Goal: Task Accomplishment & Management: Complete application form

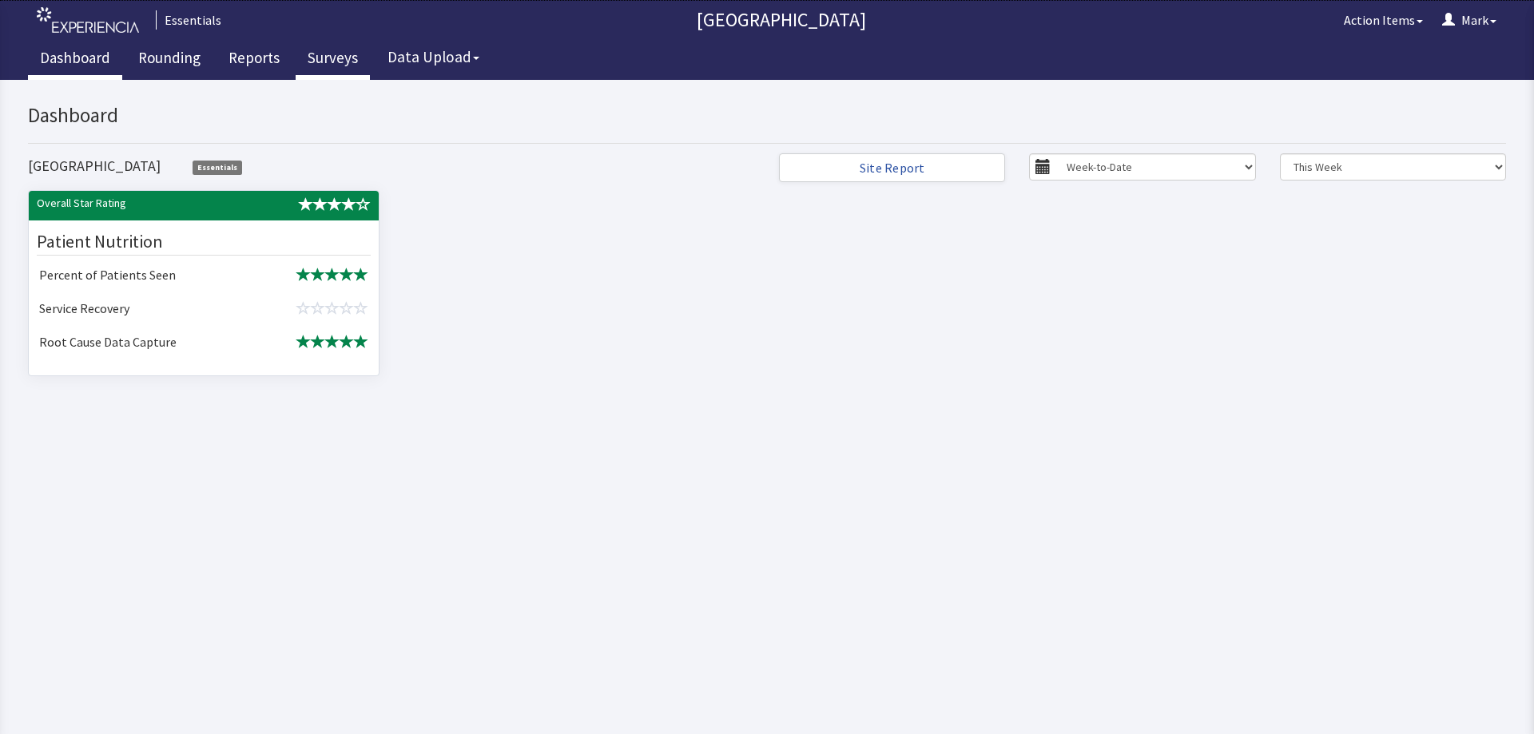
click at [317, 63] on link "Surveys" at bounding box center [333, 60] width 74 height 40
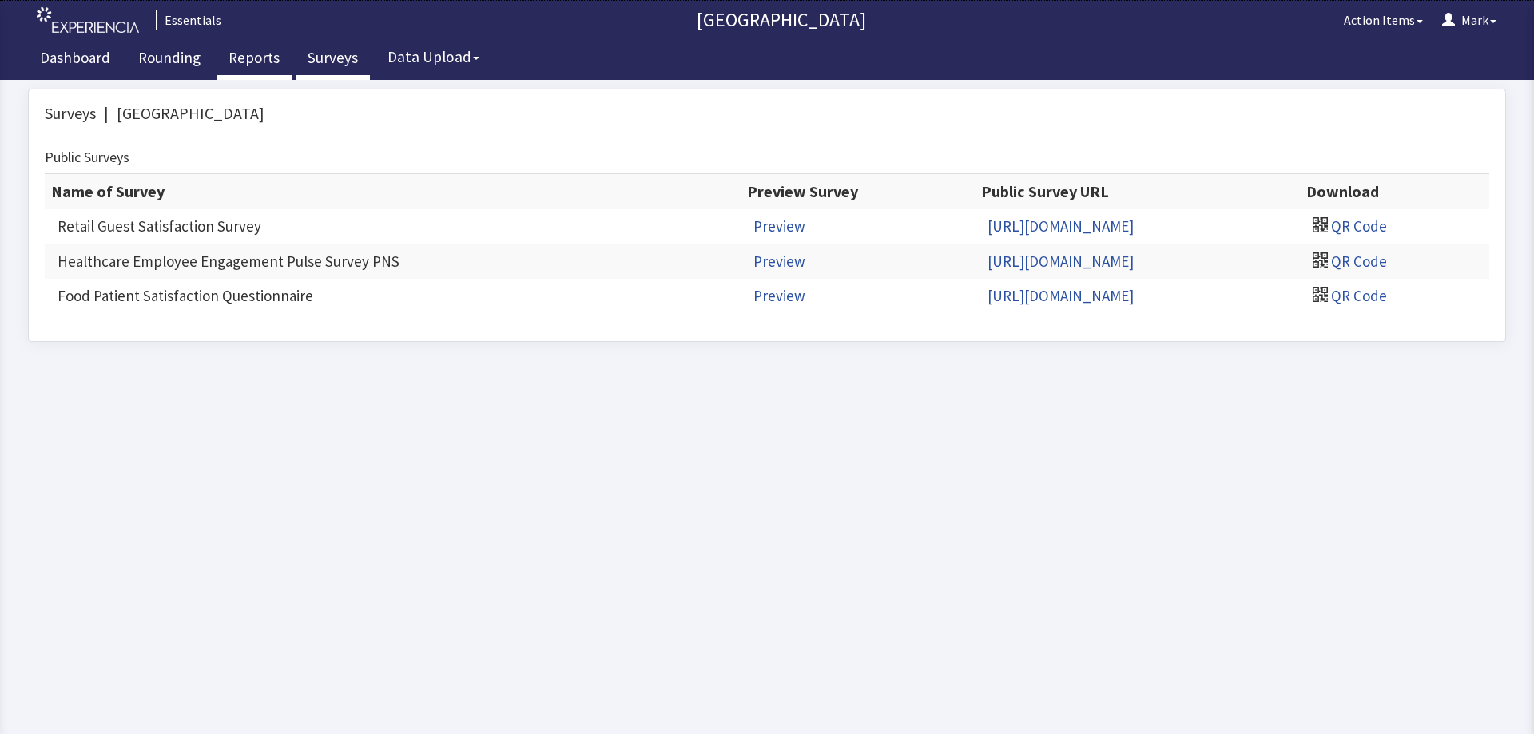
click at [253, 62] on link "Reports" at bounding box center [254, 60] width 75 height 40
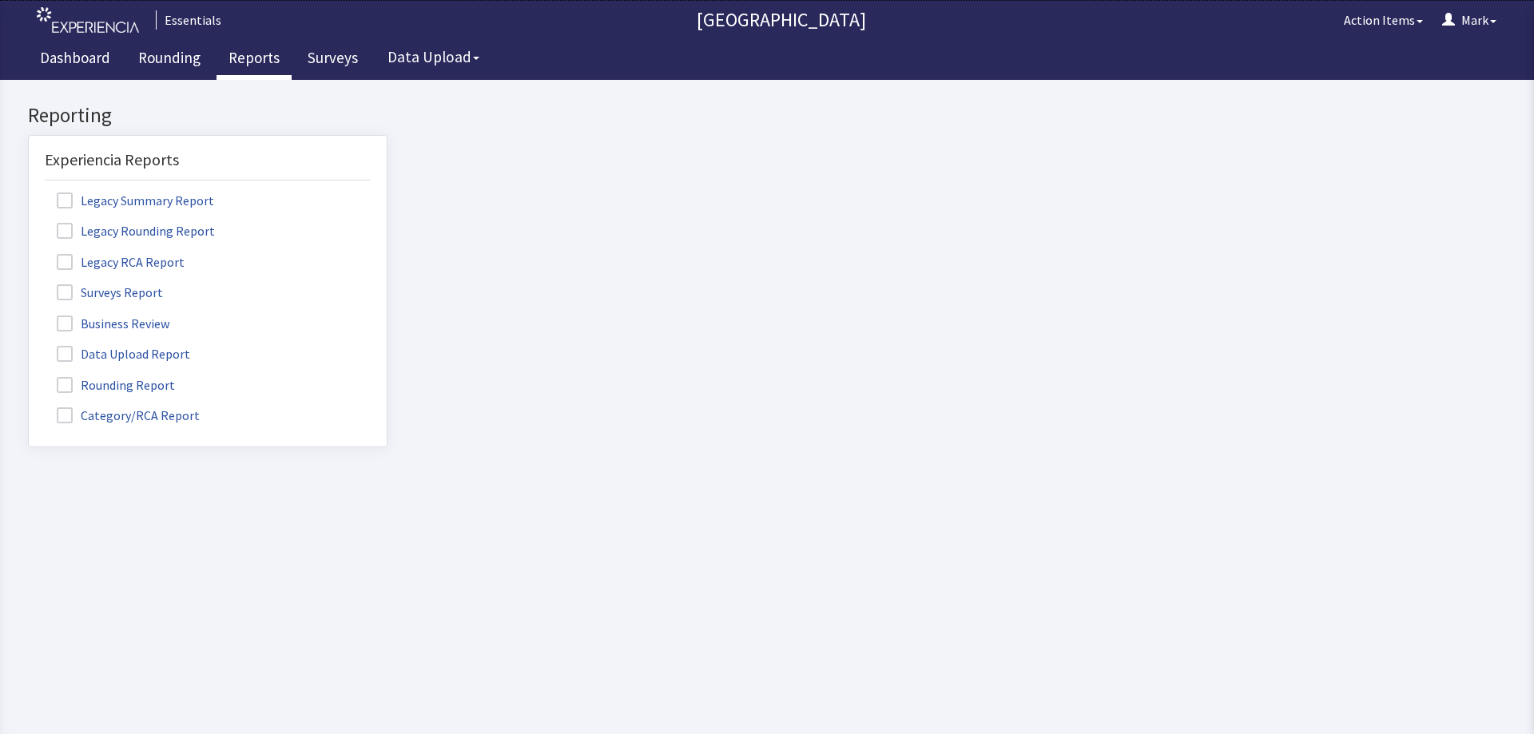
click at [62, 414] on span at bounding box center [65, 415] width 16 height 16
click at [29, 407] on input "Category/RCA Report" at bounding box center [29, 407] width 0 height 0
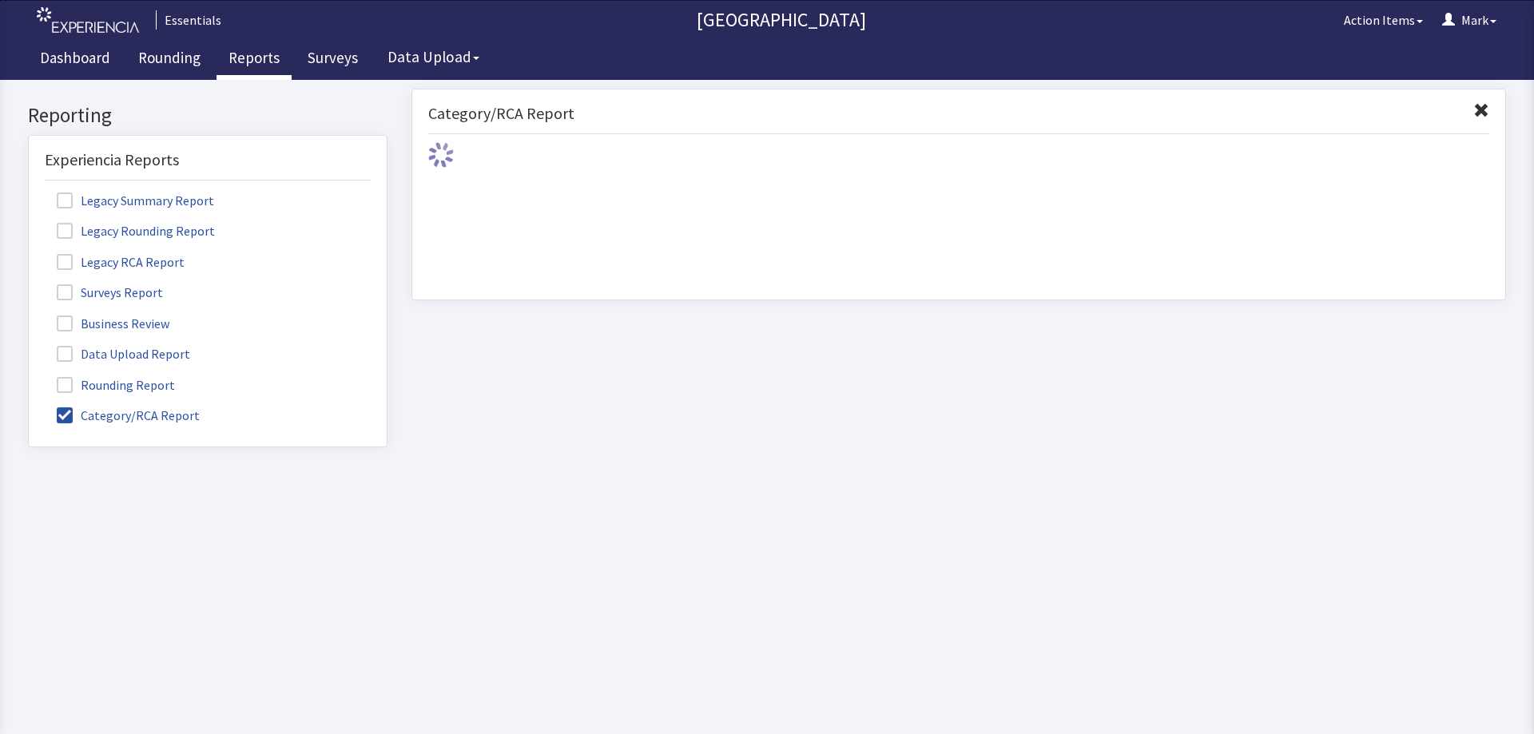
click at [66, 378] on span at bounding box center [65, 385] width 16 height 16
click at [29, 376] on input "Rounding Report" at bounding box center [29, 376] width 0 height 0
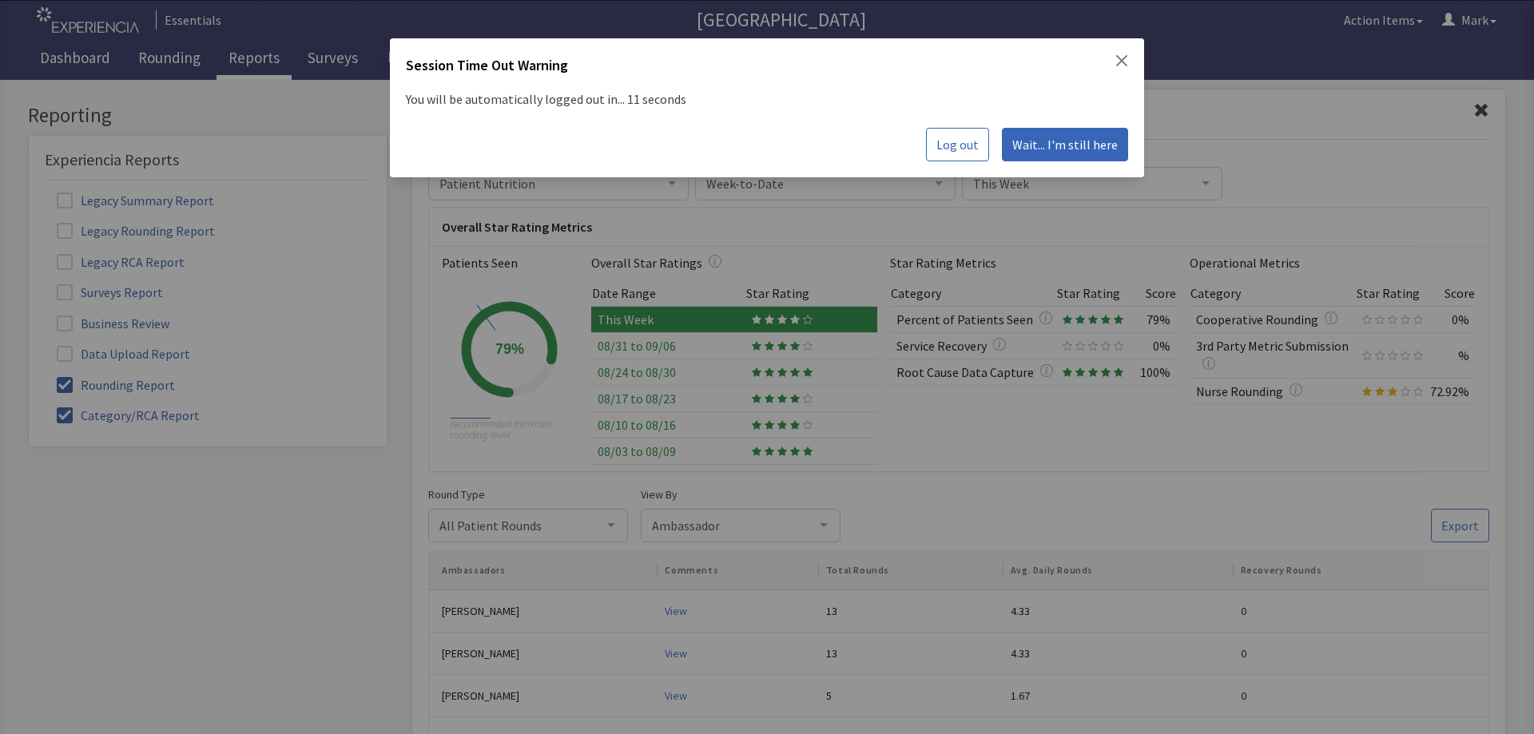
click at [1079, 140] on span "Wait... I'm still here" at bounding box center [1064, 144] width 105 height 19
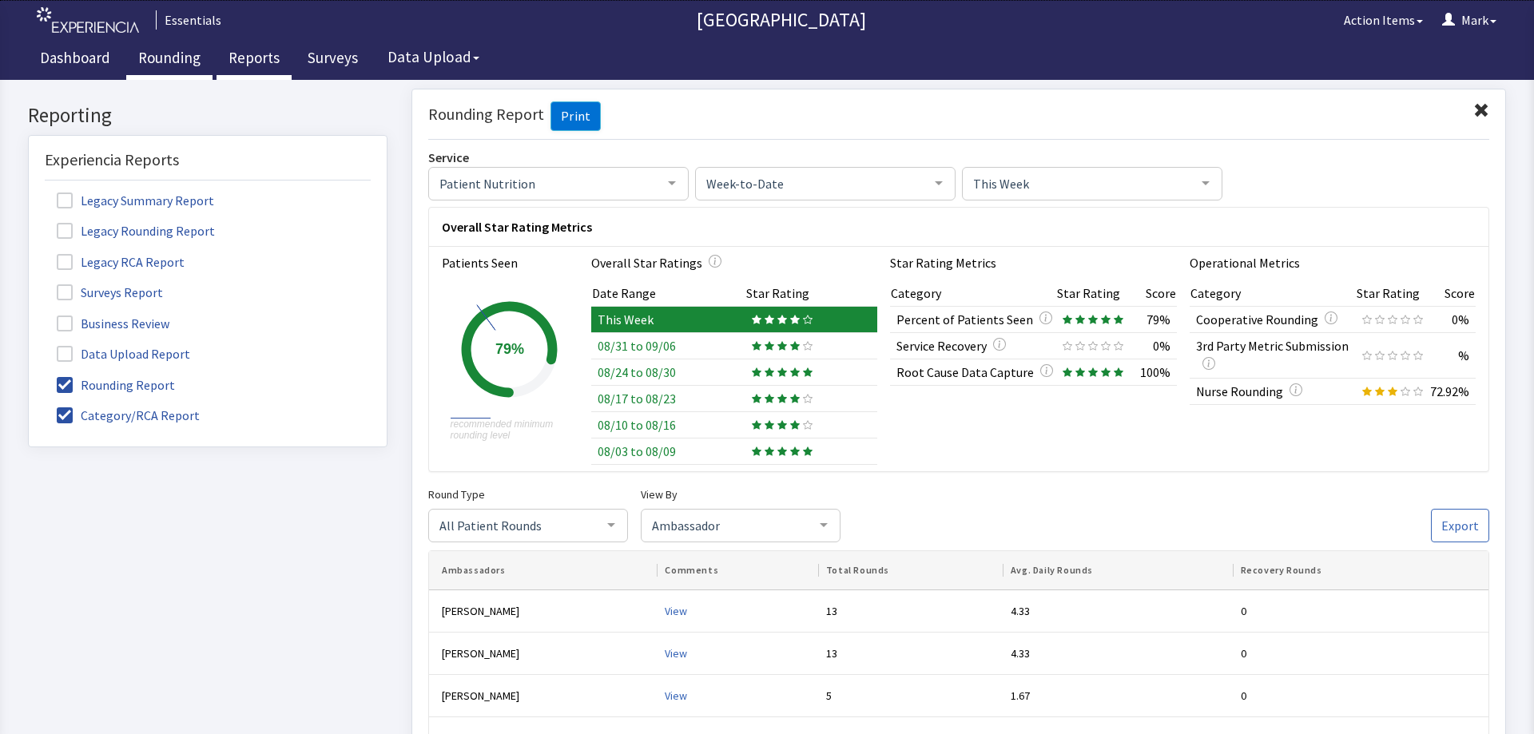
click at [161, 47] on link "Rounding" at bounding box center [169, 60] width 86 height 40
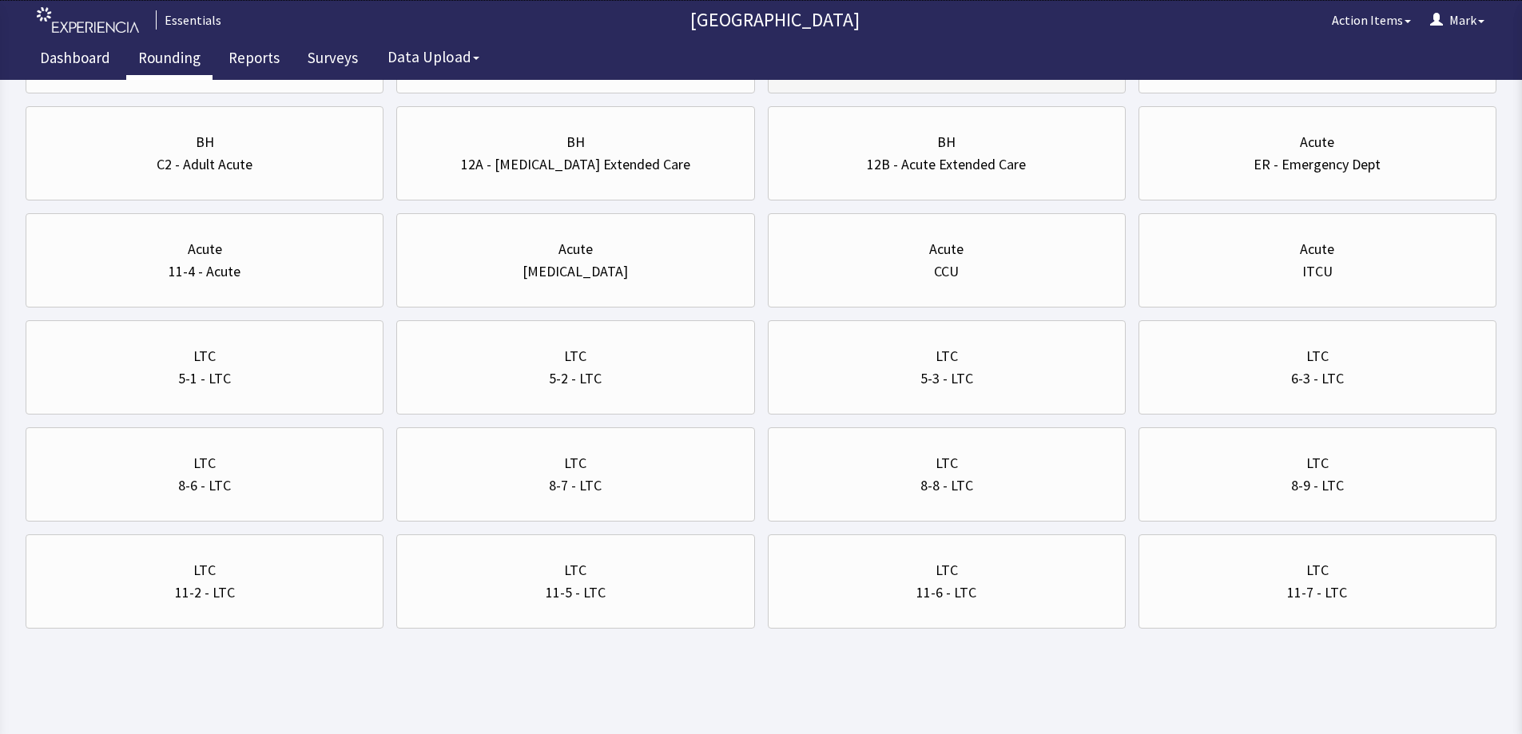
scroll to position [487, 0]
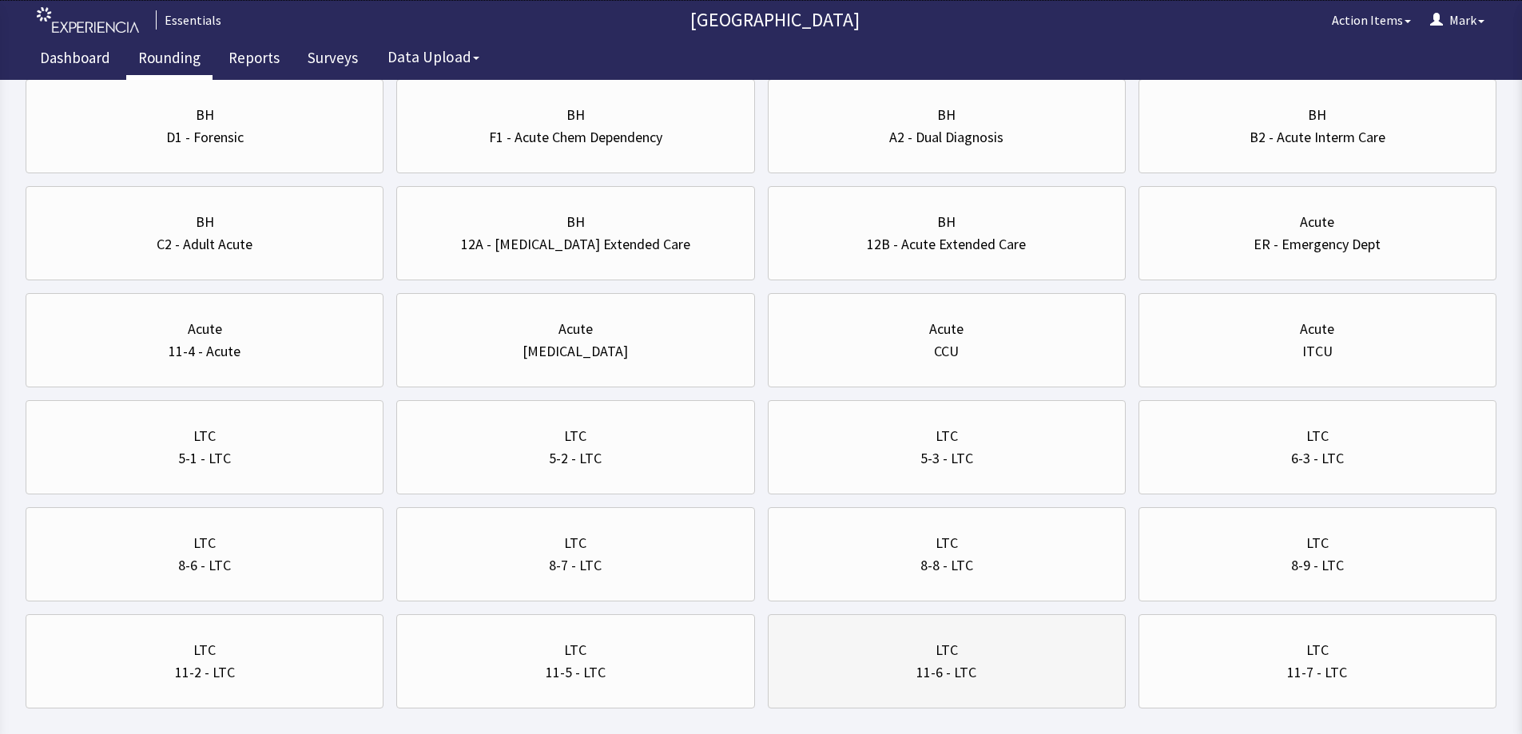
click at [1078, 670] on div "11-6 - LTC" at bounding box center [946, 673] width 331 height 22
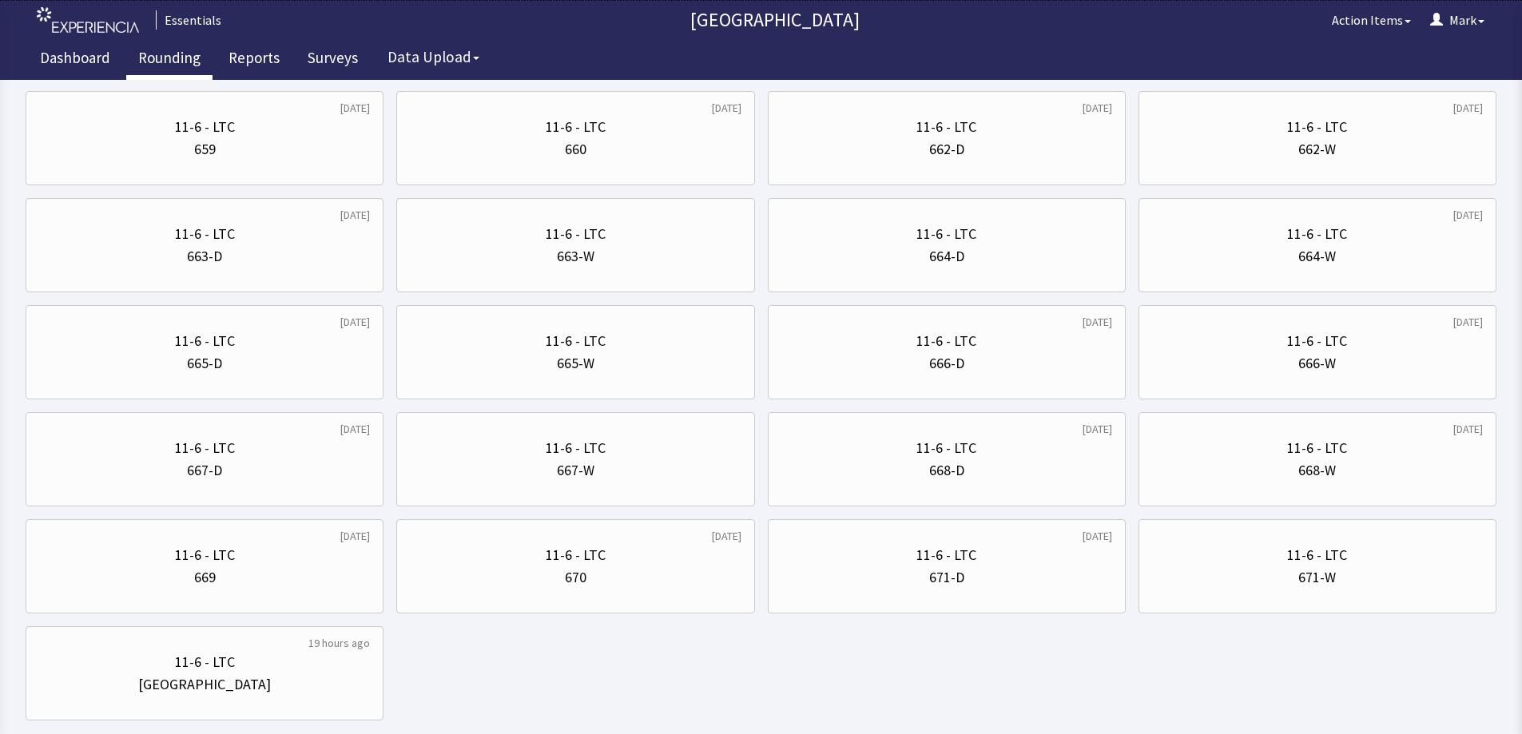
scroll to position [1298, 0]
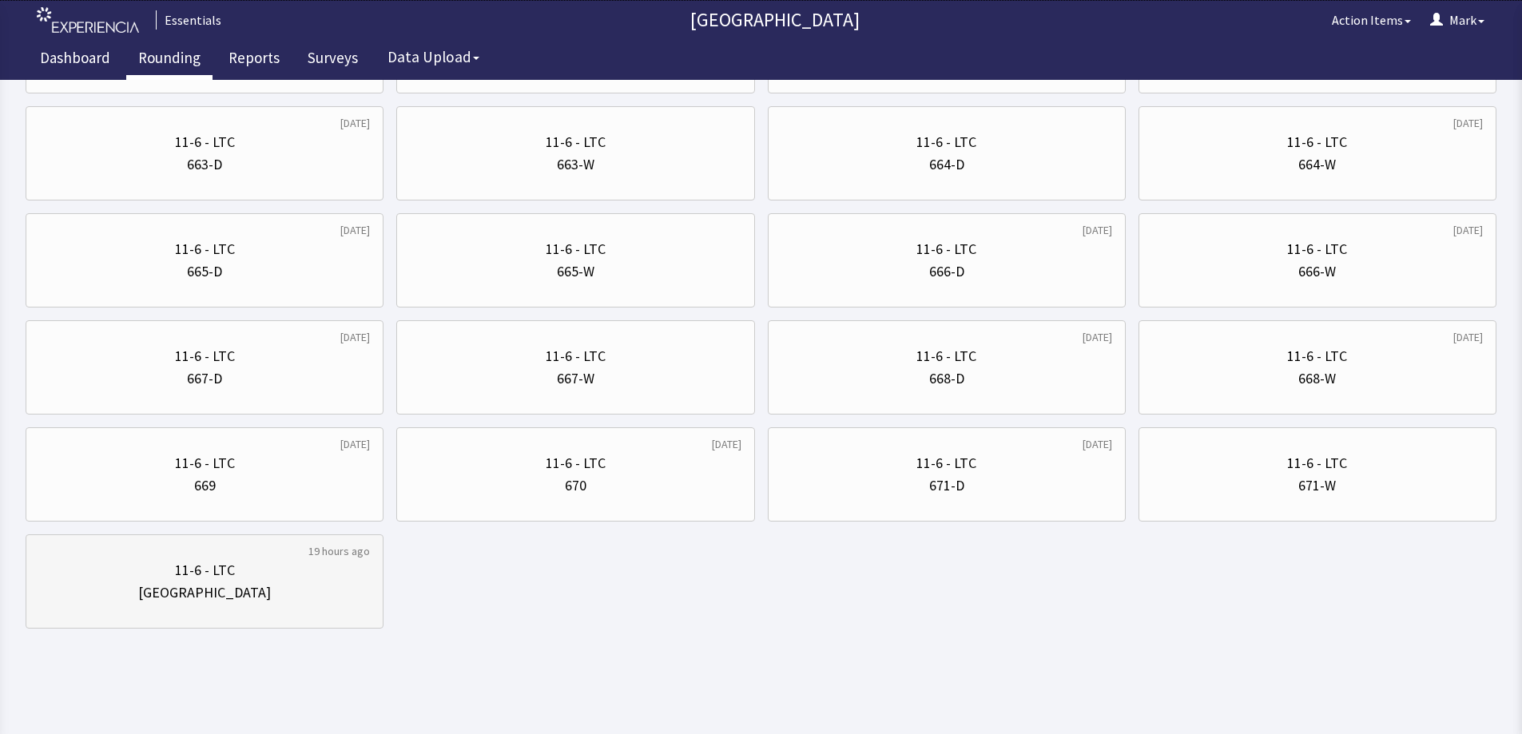
click at [241, 583] on div "Nurse Station" at bounding box center [204, 593] width 133 height 22
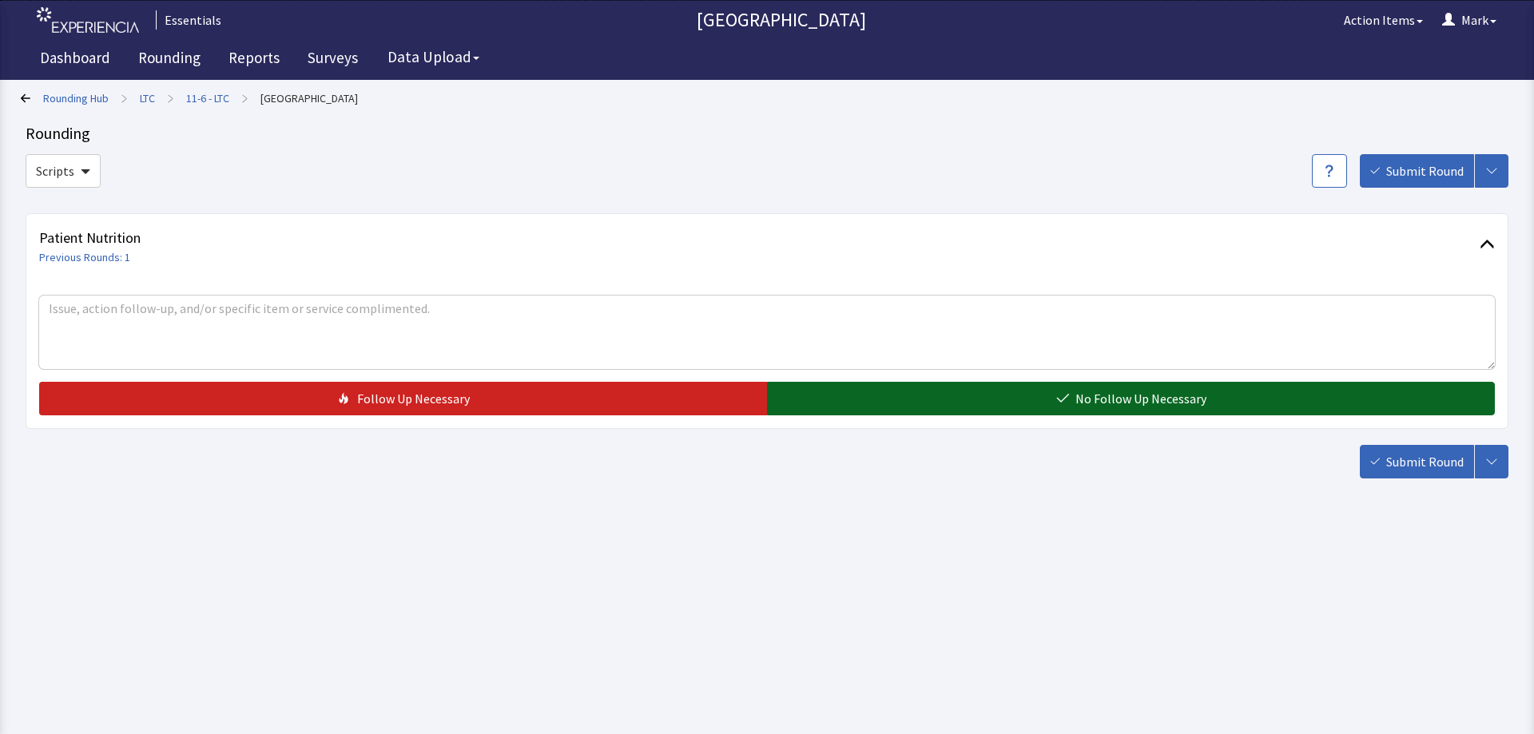
click at [1280, 395] on button "No Follow Up Necessary" at bounding box center [1131, 399] width 728 height 34
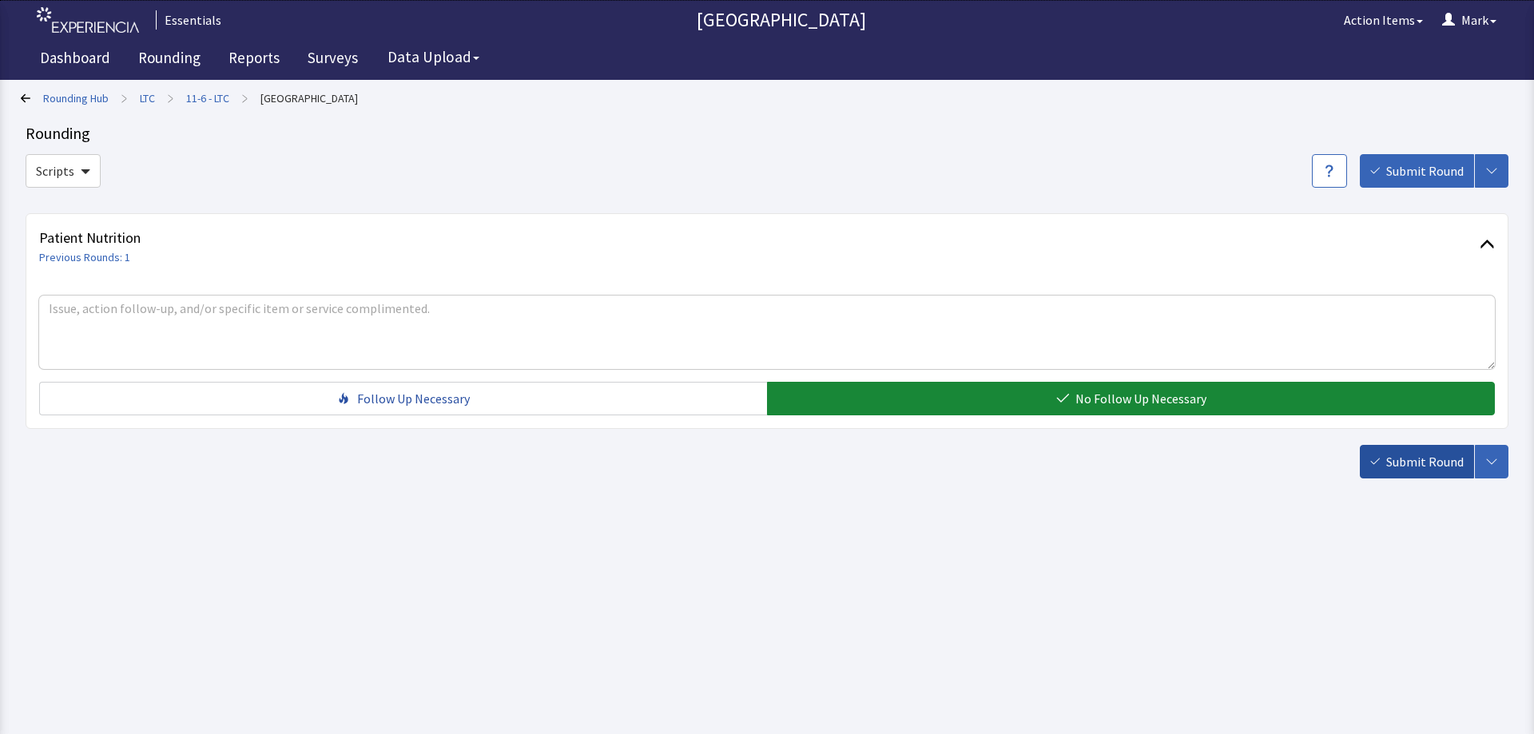
click at [1385, 460] on button "Submit Round" at bounding box center [1417, 462] width 114 height 34
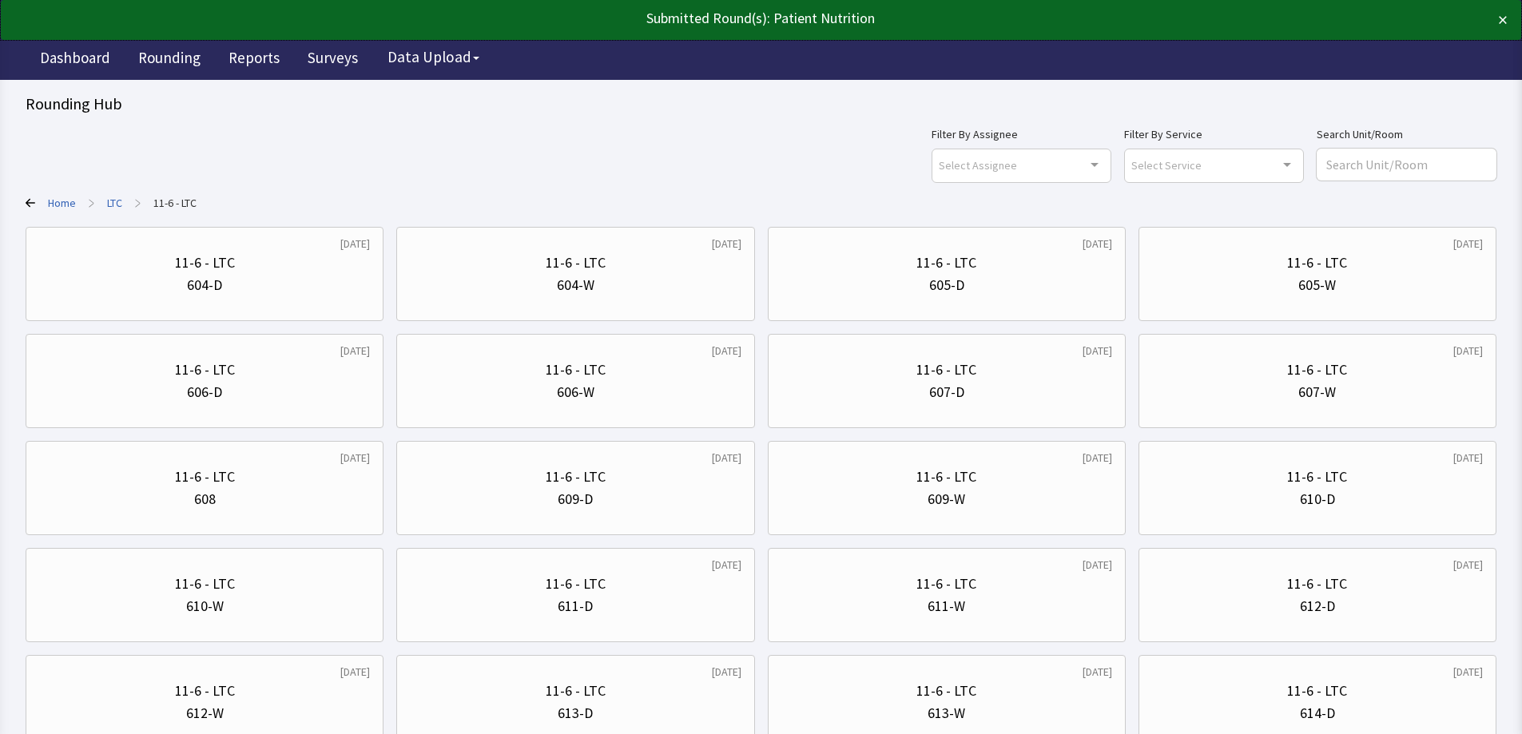
click at [113, 201] on link "LTC" at bounding box center [114, 203] width 15 height 16
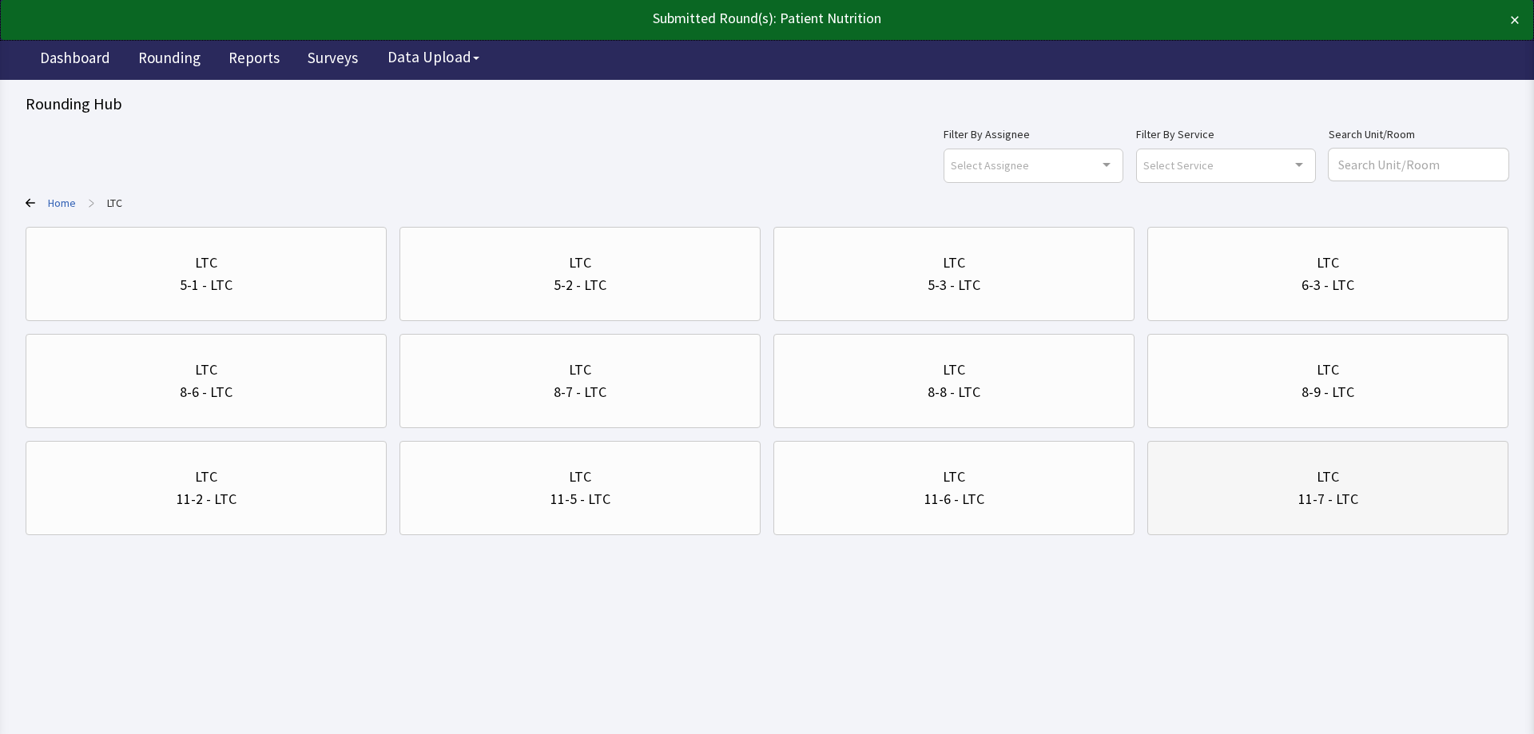
click at [1250, 509] on div "11-7 - LTC" at bounding box center [1328, 499] width 334 height 22
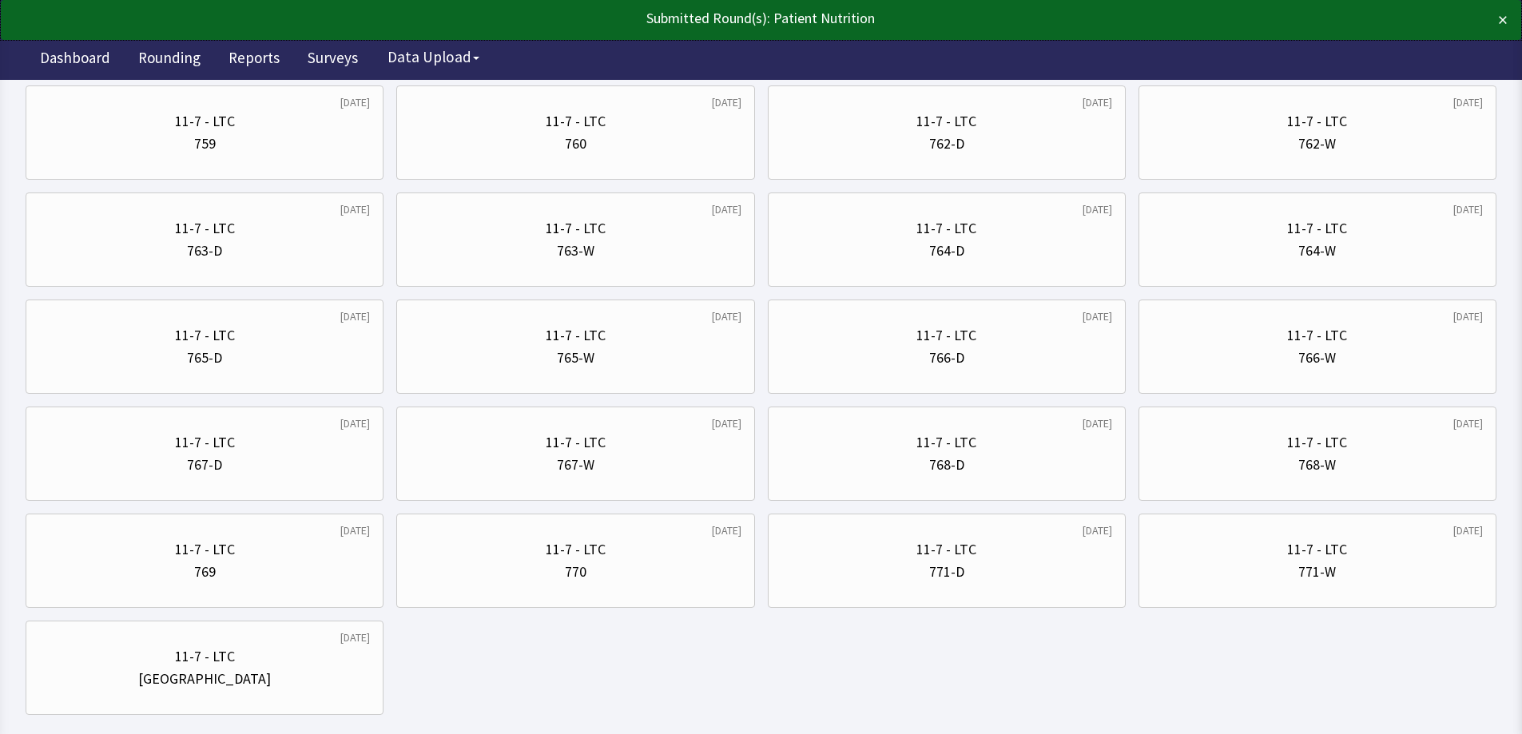
scroll to position [1298, 0]
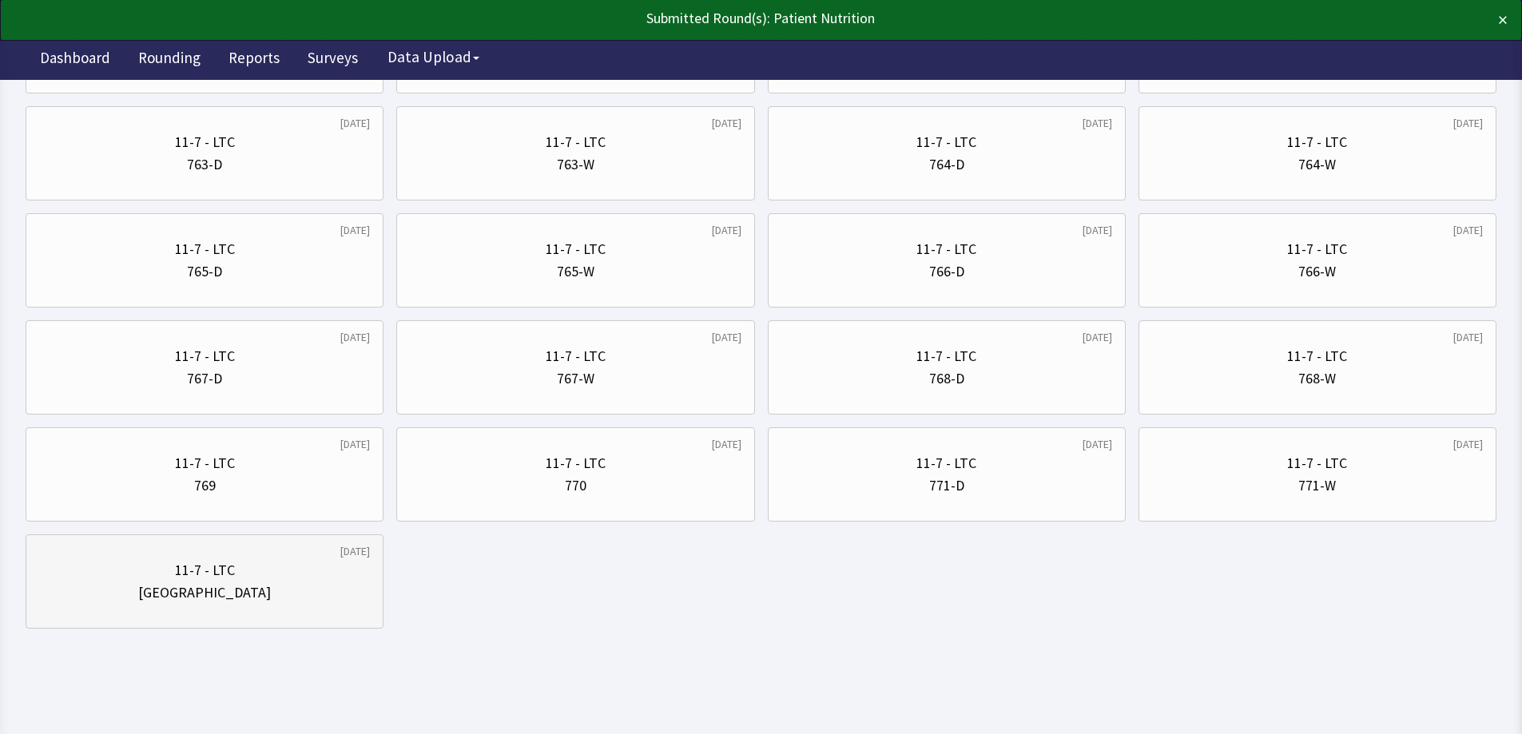
click at [319, 610] on div "11-7 - LTC Nurse Station" at bounding box center [204, 581] width 331 height 77
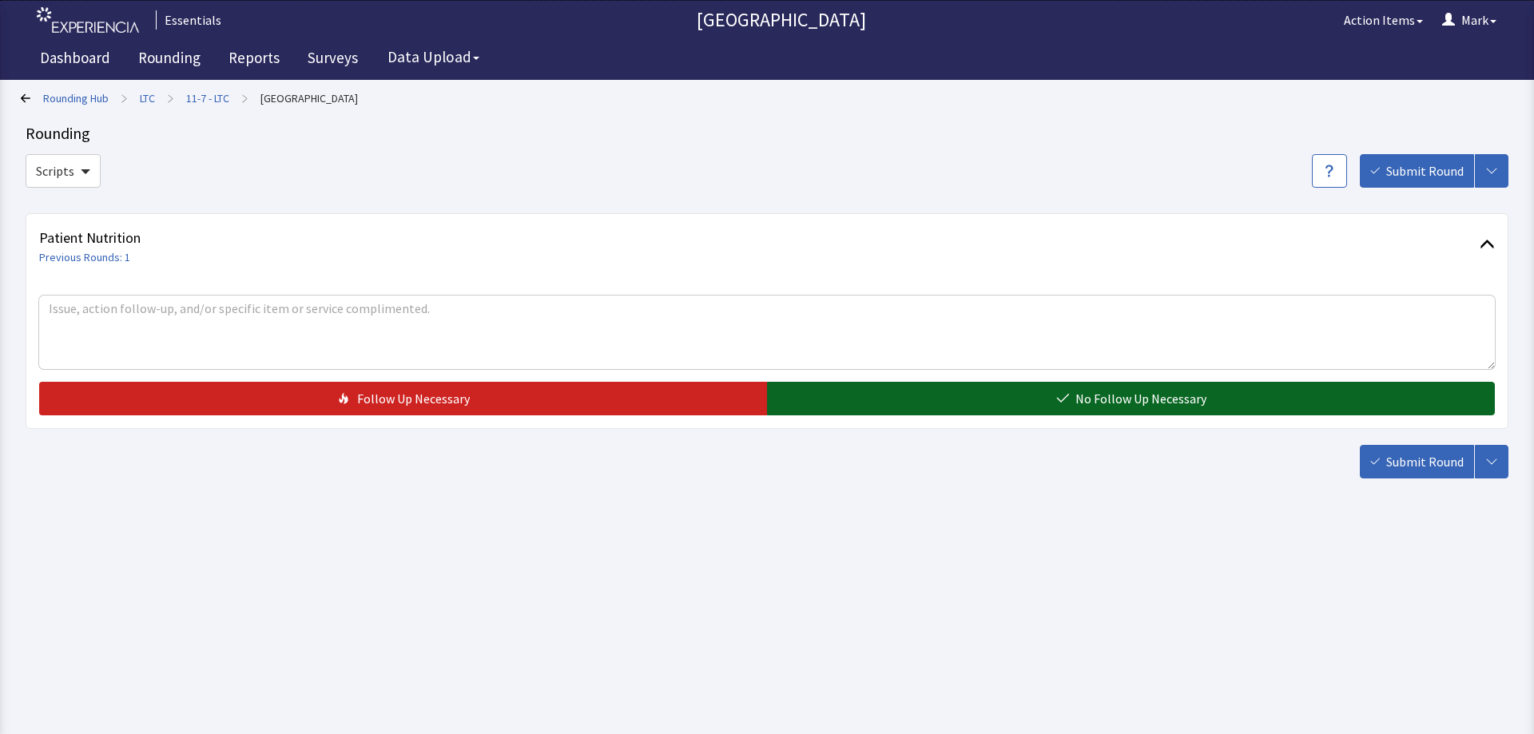
click at [1180, 407] on span "No Follow Up Necessary" at bounding box center [1140, 398] width 131 height 19
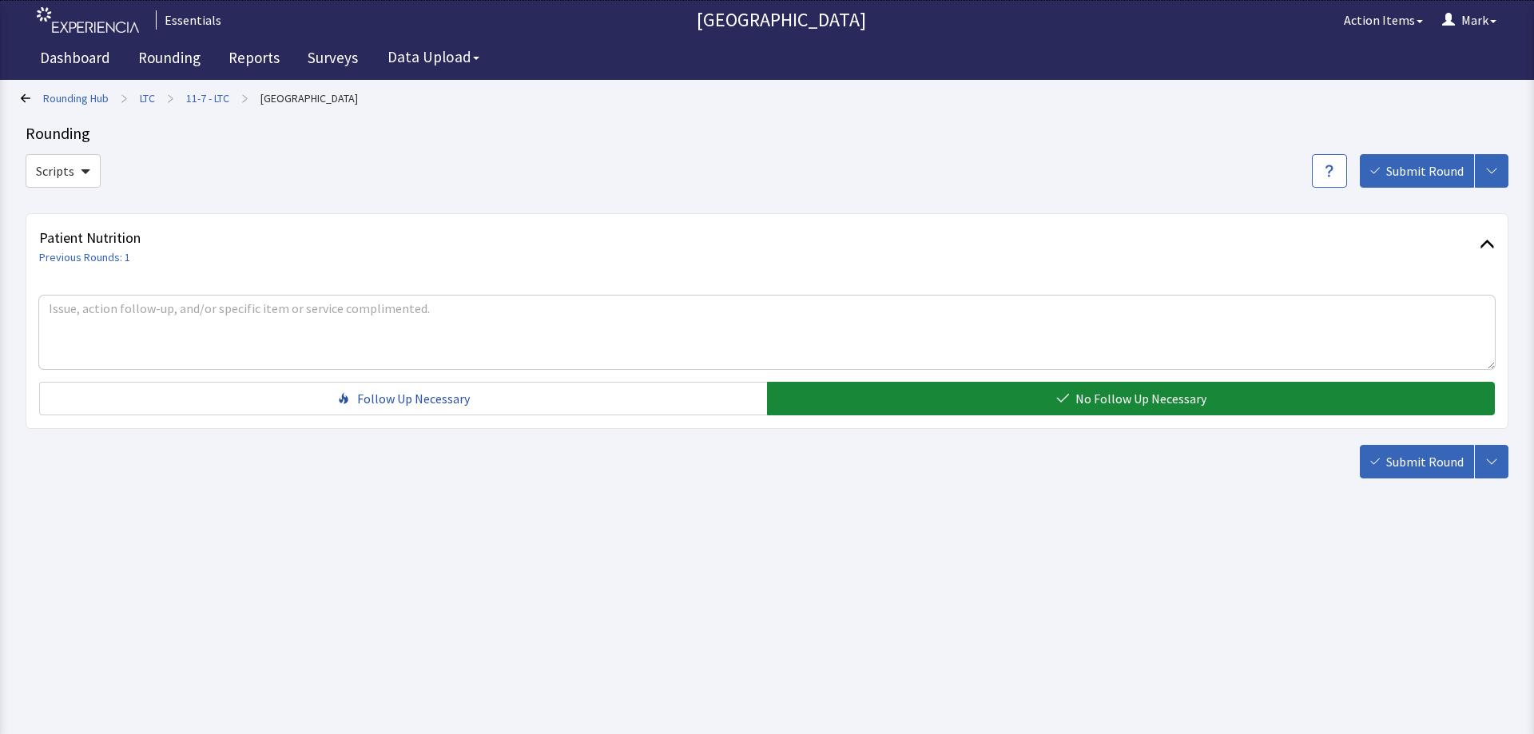
click at [1430, 469] on span "Submit Round" at bounding box center [1425, 461] width 78 height 19
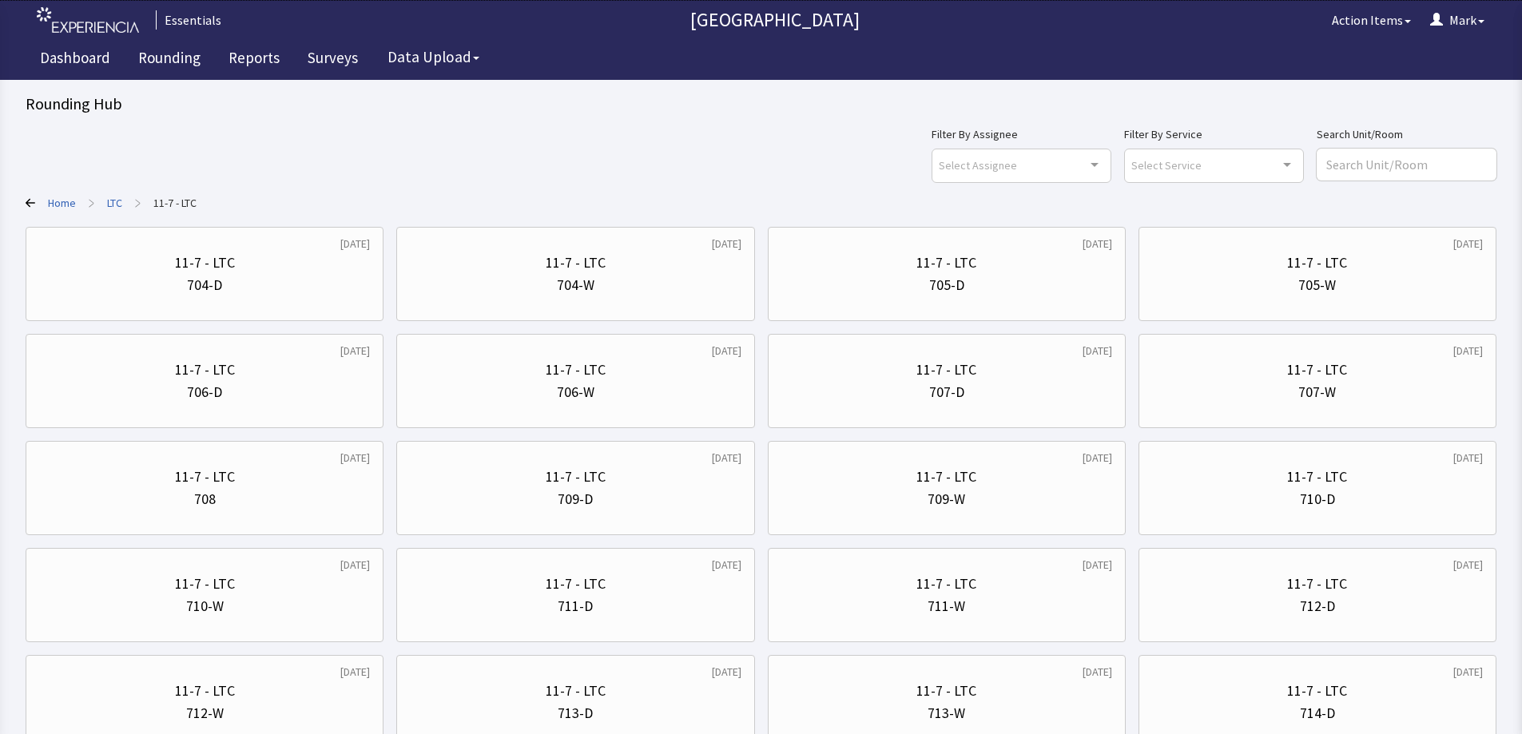
click at [121, 207] on link "LTC" at bounding box center [114, 203] width 15 height 16
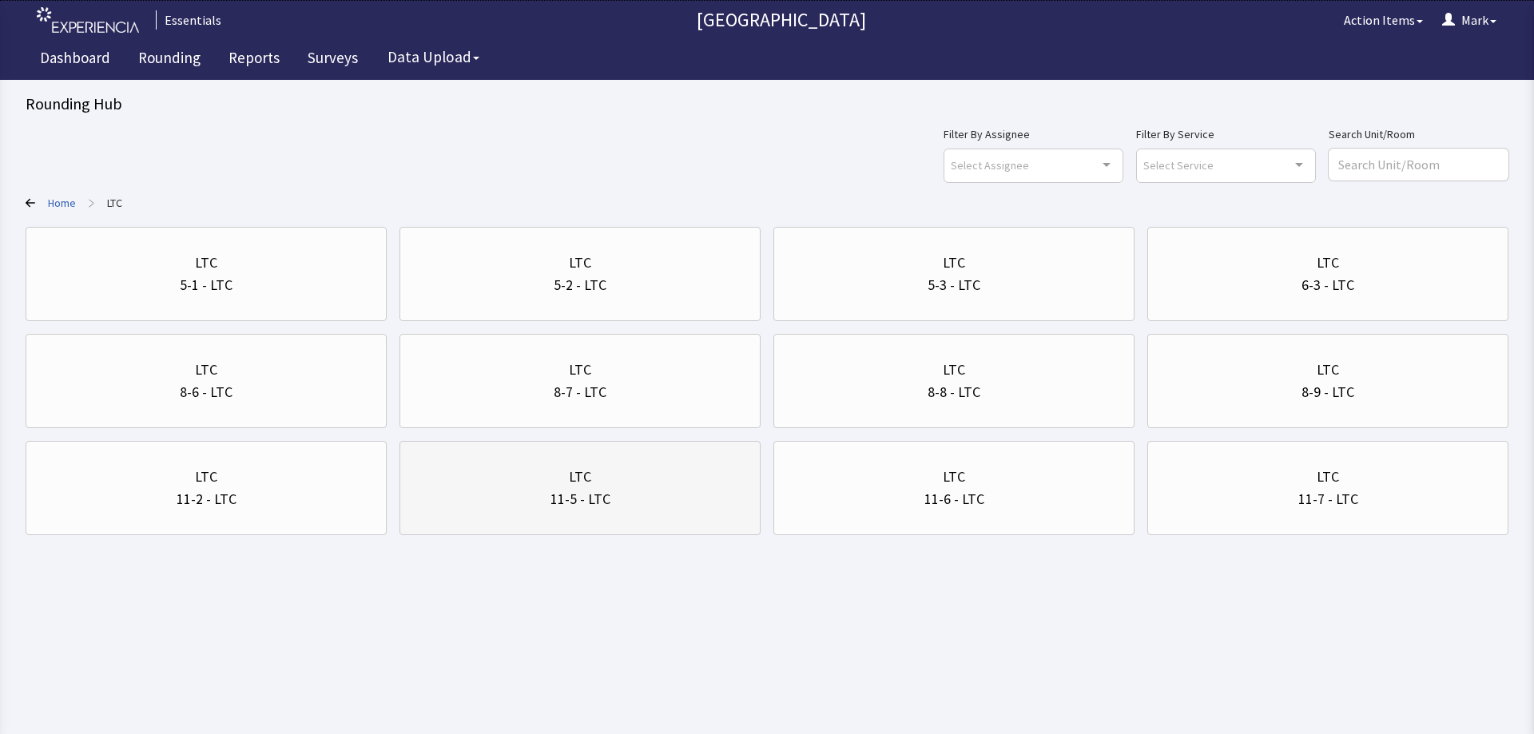
click at [633, 483] on div "LTC" at bounding box center [580, 477] width 334 height 22
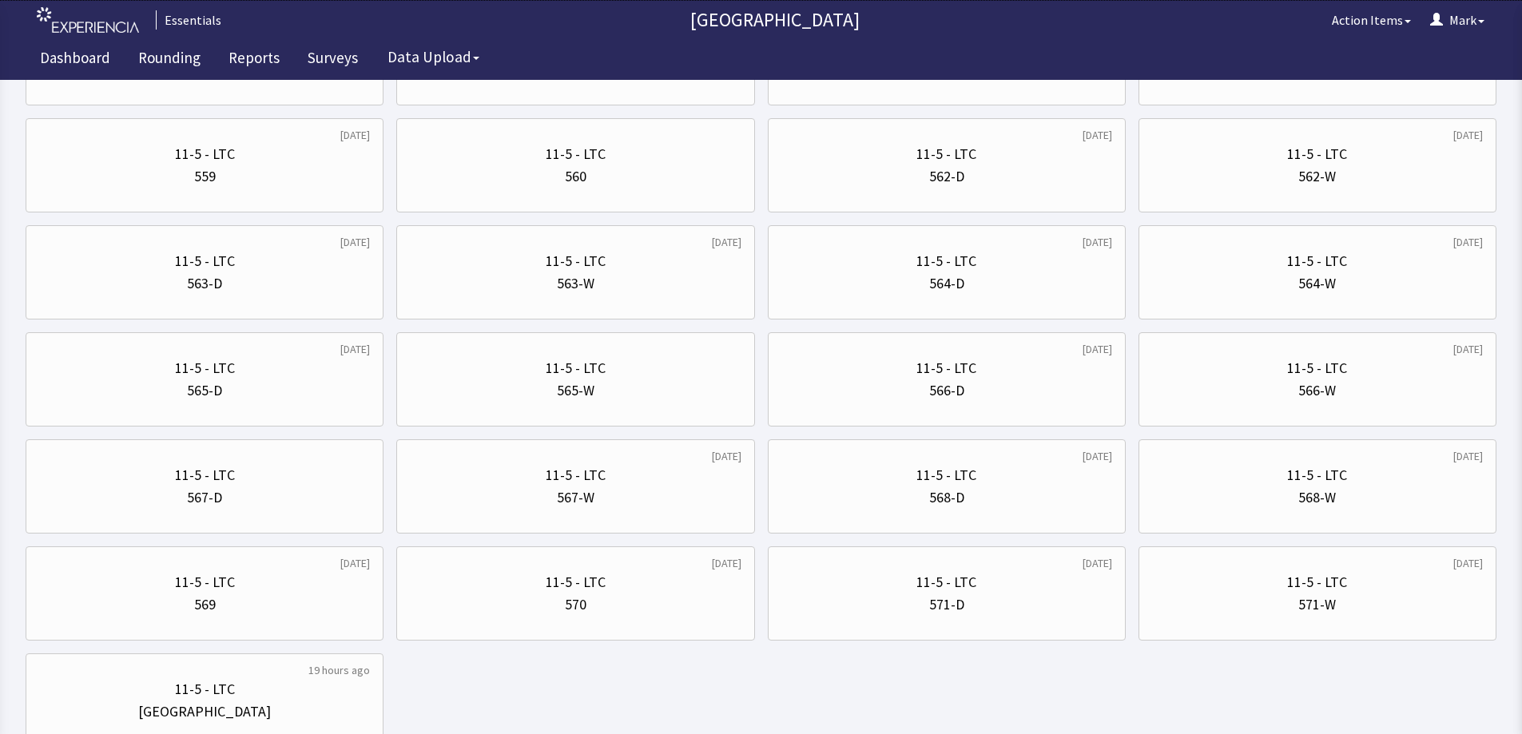
scroll to position [1298, 0]
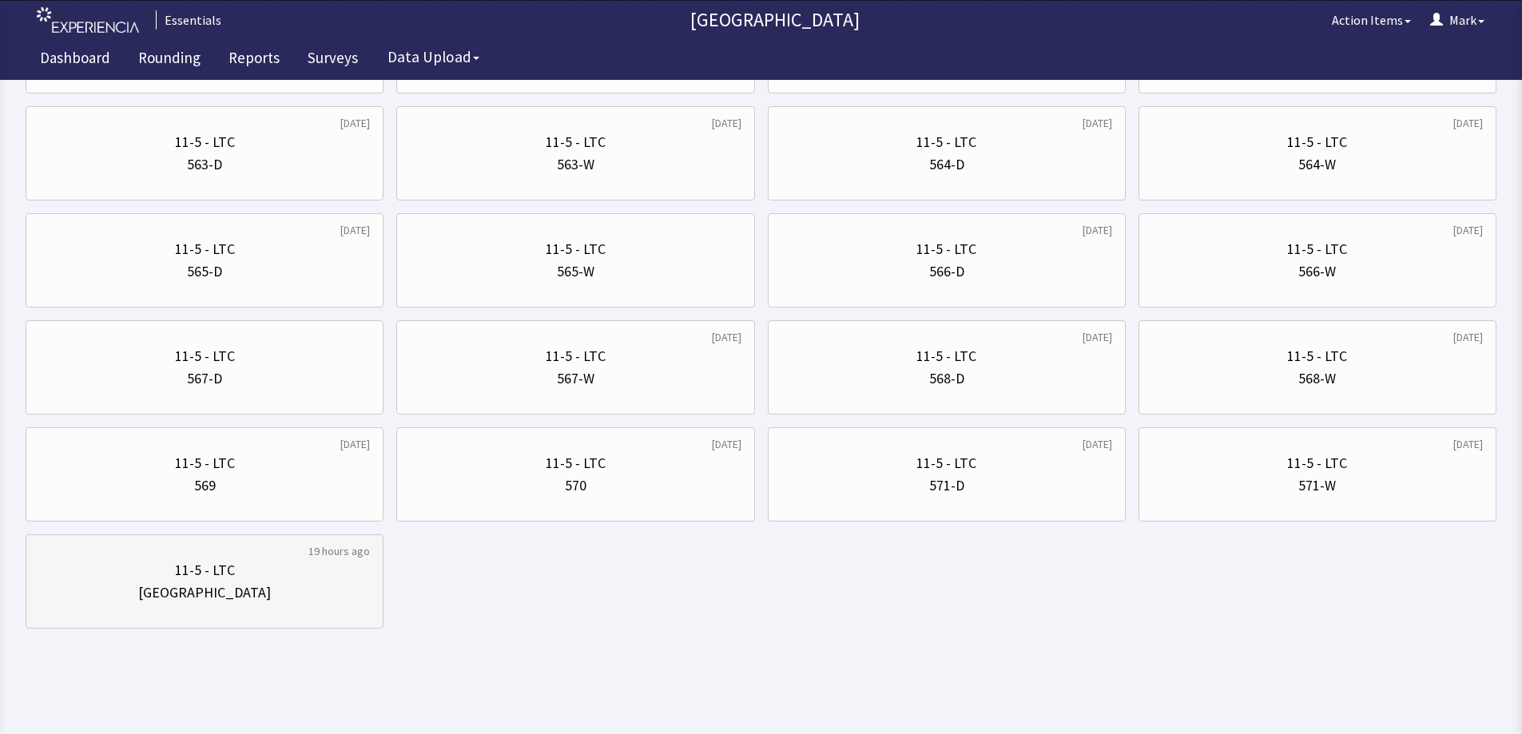
drag, startPoint x: 279, startPoint y: 591, endPoint x: 656, endPoint y: 559, distance: 378.5
click at [282, 591] on div "[GEOGRAPHIC_DATA]" at bounding box center [204, 593] width 331 height 22
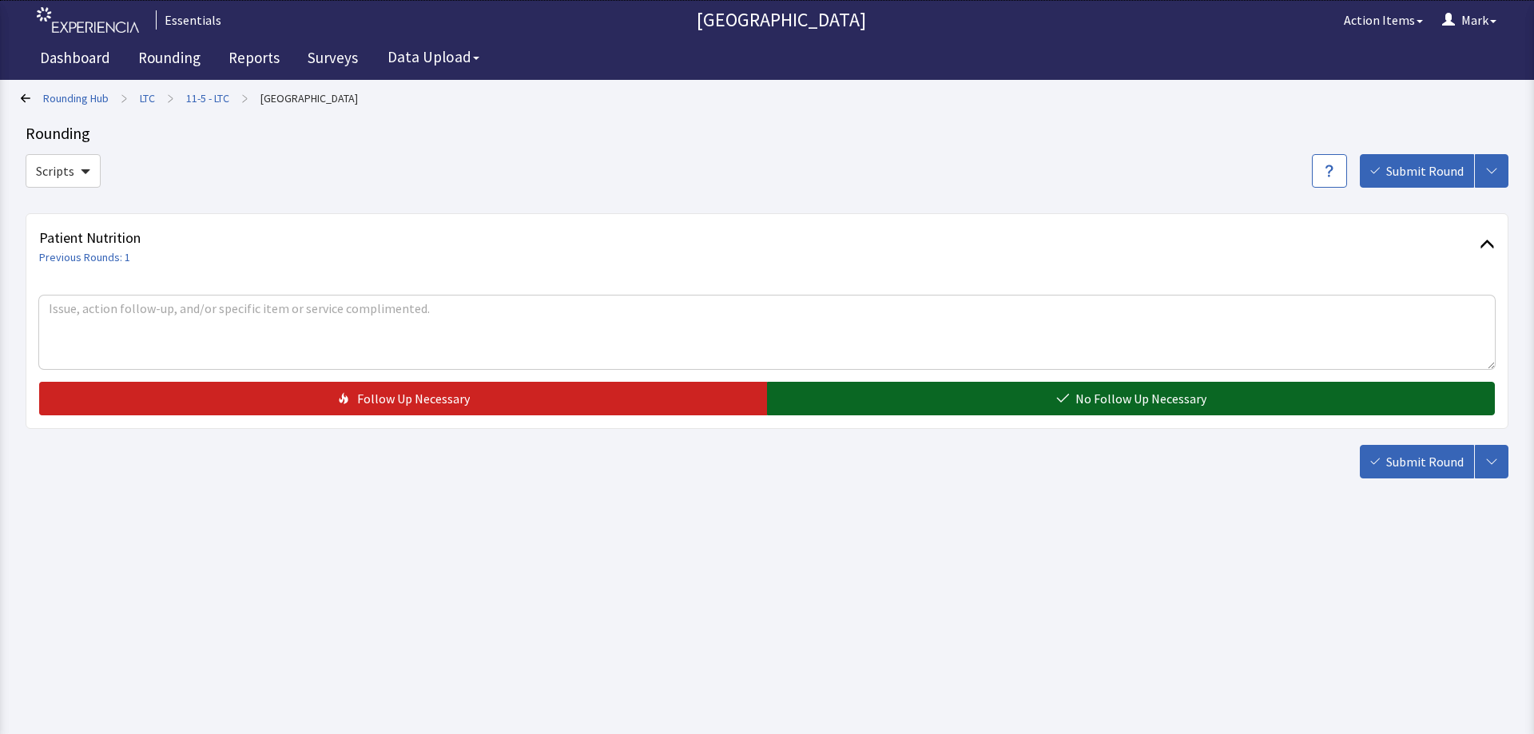
click at [1251, 405] on button "No Follow Up Necessary" at bounding box center [1131, 399] width 728 height 34
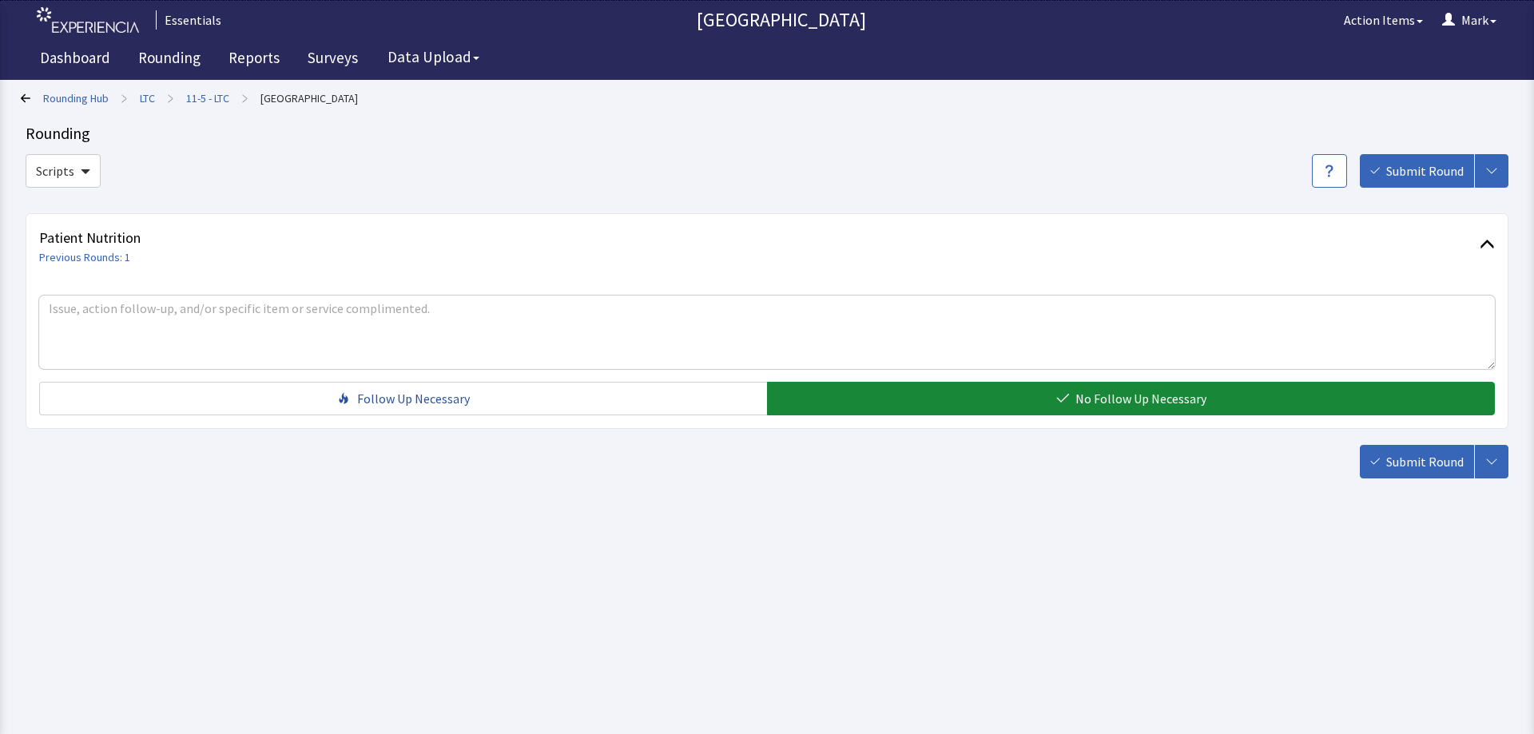
drag, startPoint x: 1426, startPoint y: 498, endPoint x: 1410, endPoint y: 473, distance: 29.5
click at [1425, 498] on body "Essentials Bergen New Bridge Medical Center Action Items Mark Menu Menu Essenti…" at bounding box center [767, 253] width 1534 height 507
click at [1410, 473] on button "Submit Round" at bounding box center [1417, 462] width 114 height 34
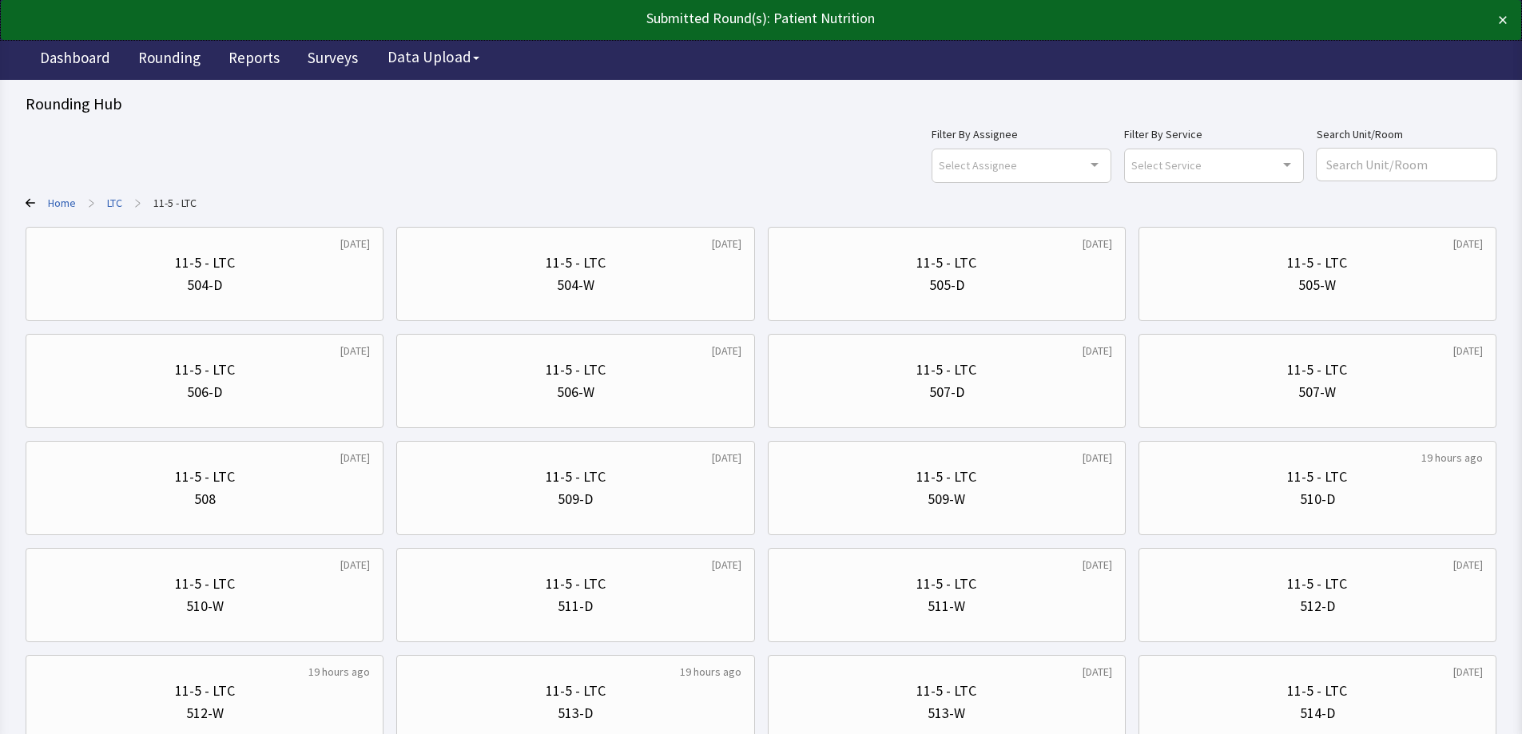
click at [113, 200] on link "LTC" at bounding box center [114, 203] width 15 height 16
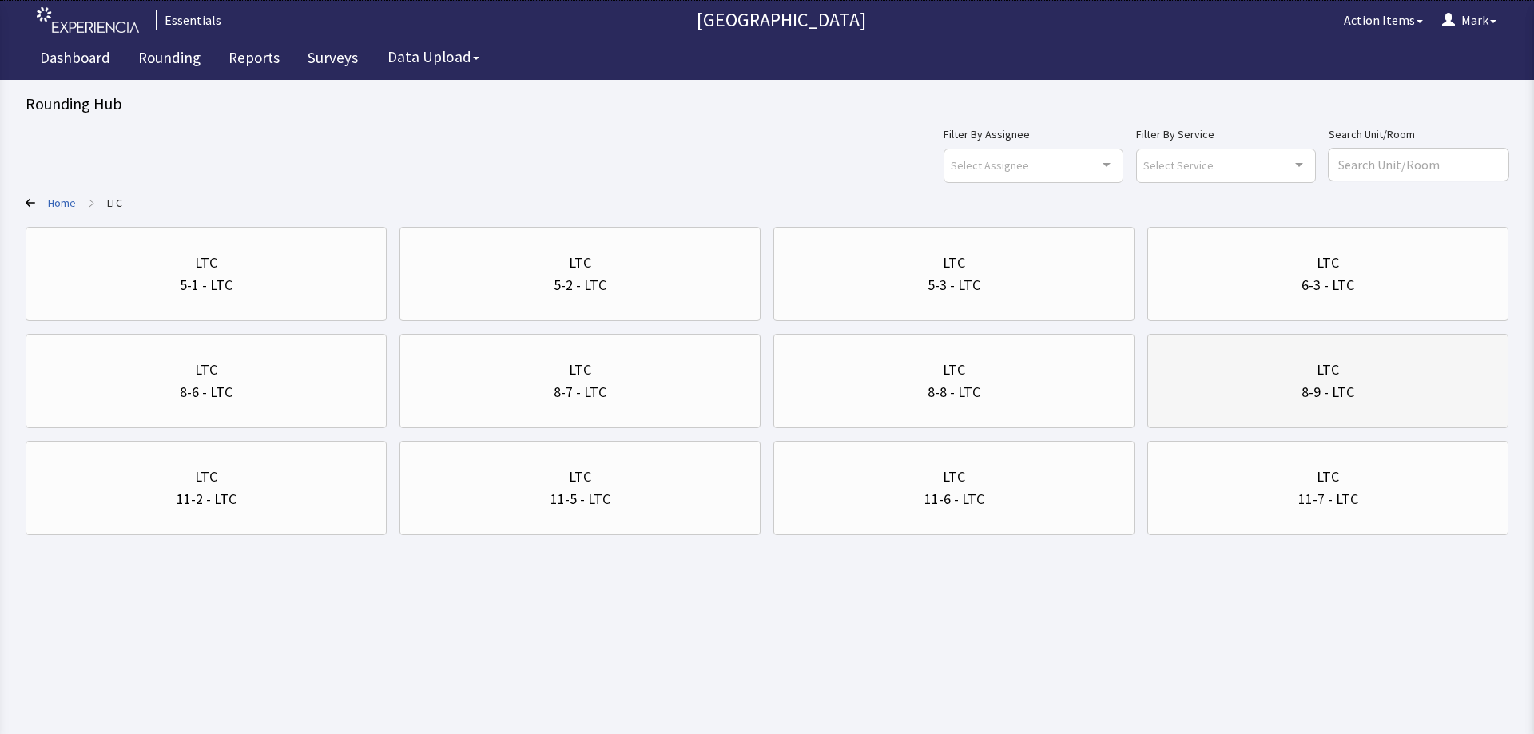
click at [1244, 369] on div "LTC" at bounding box center [1328, 370] width 334 height 22
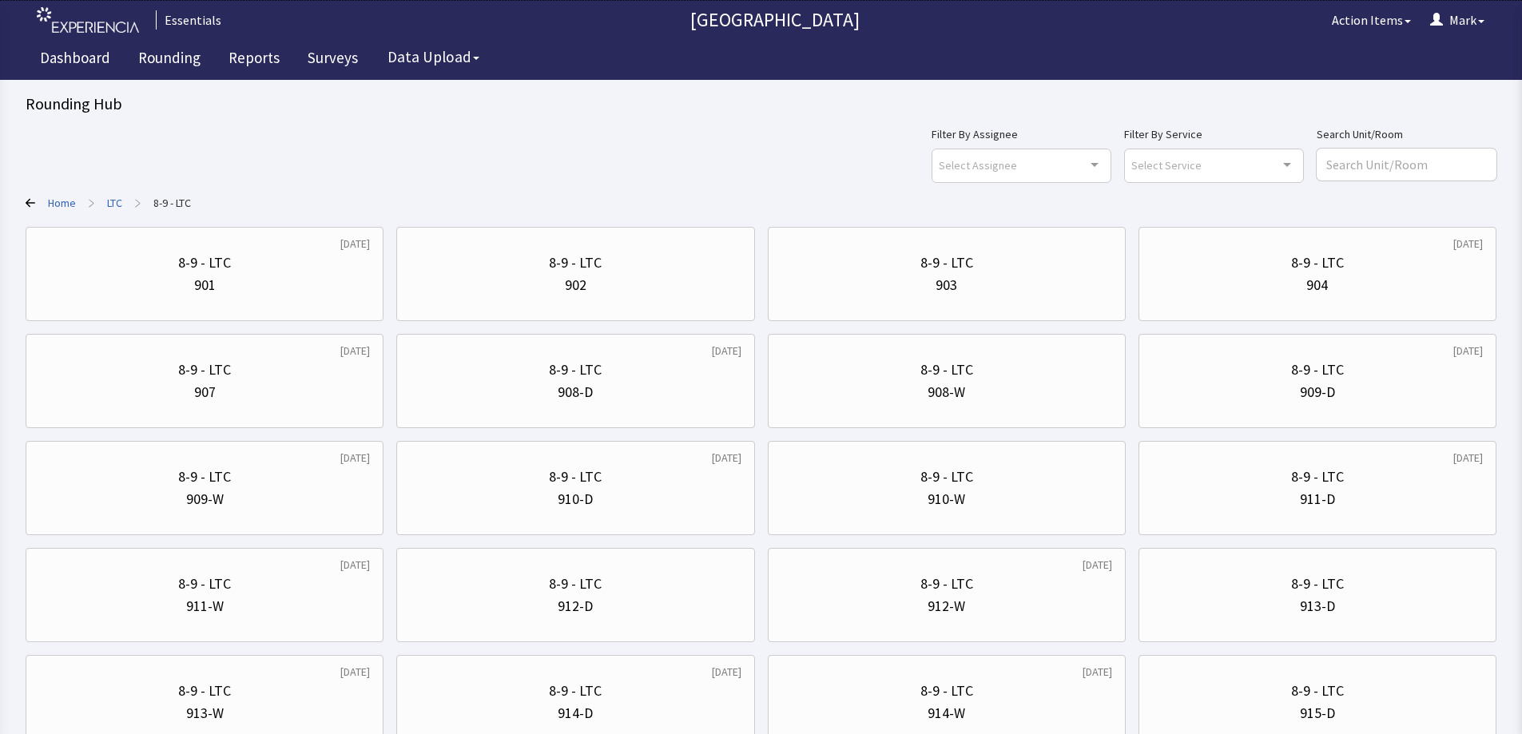
click at [117, 200] on link "LTC" at bounding box center [114, 203] width 15 height 16
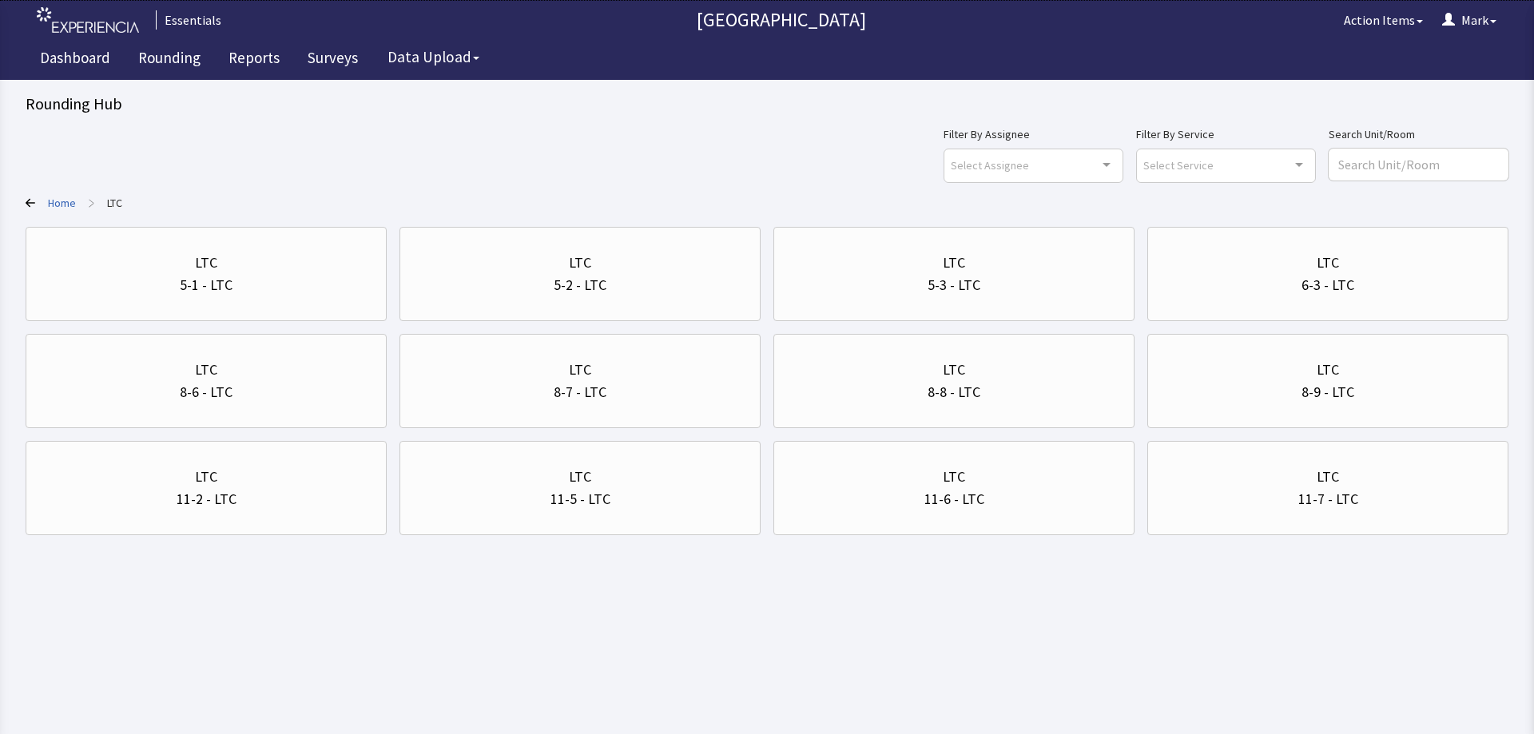
click at [66, 203] on link "Home" at bounding box center [62, 203] width 28 height 16
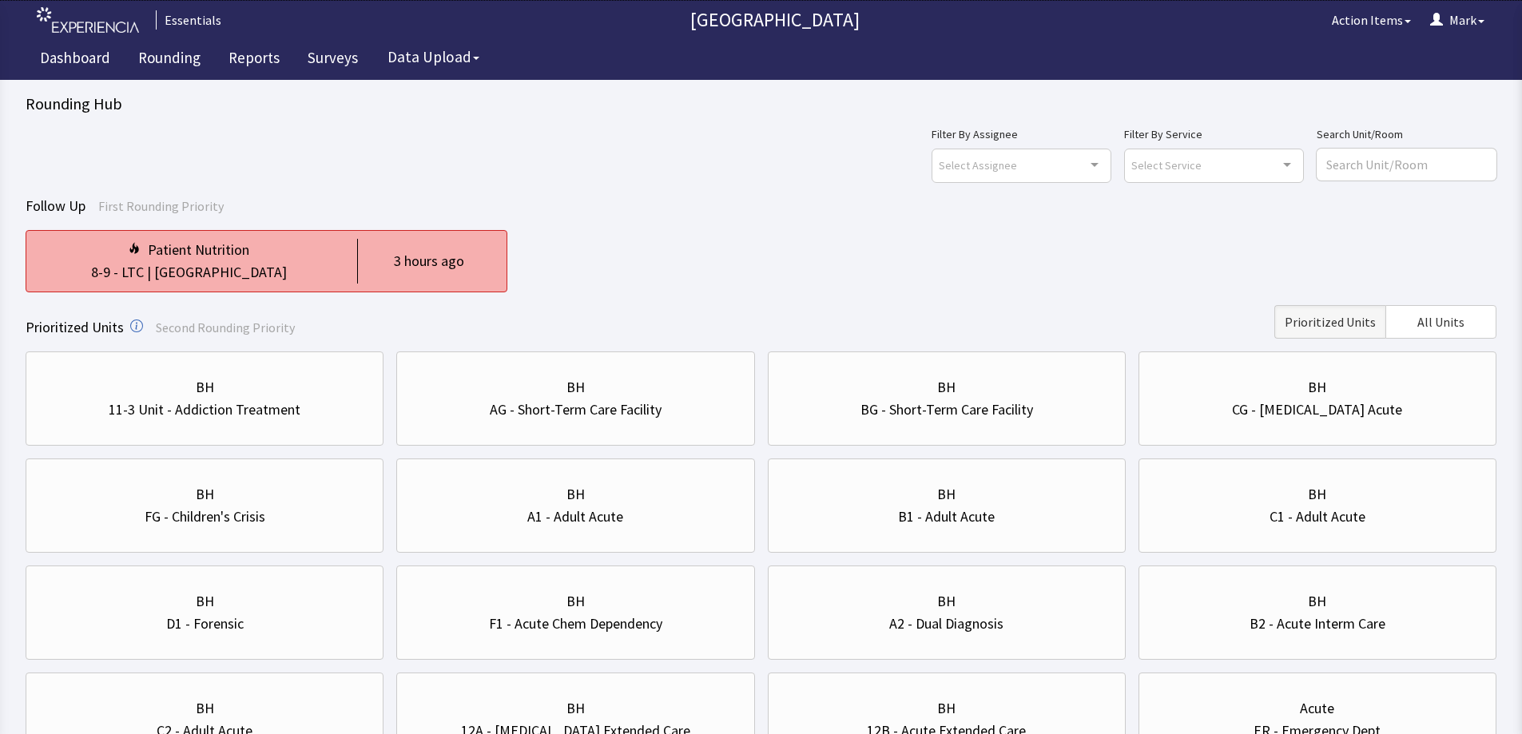
click at [196, 235] on div "Patient Nutrition 8-9 - LTC | Nurse Station 3 hours ago" at bounding box center [267, 261] width 482 height 62
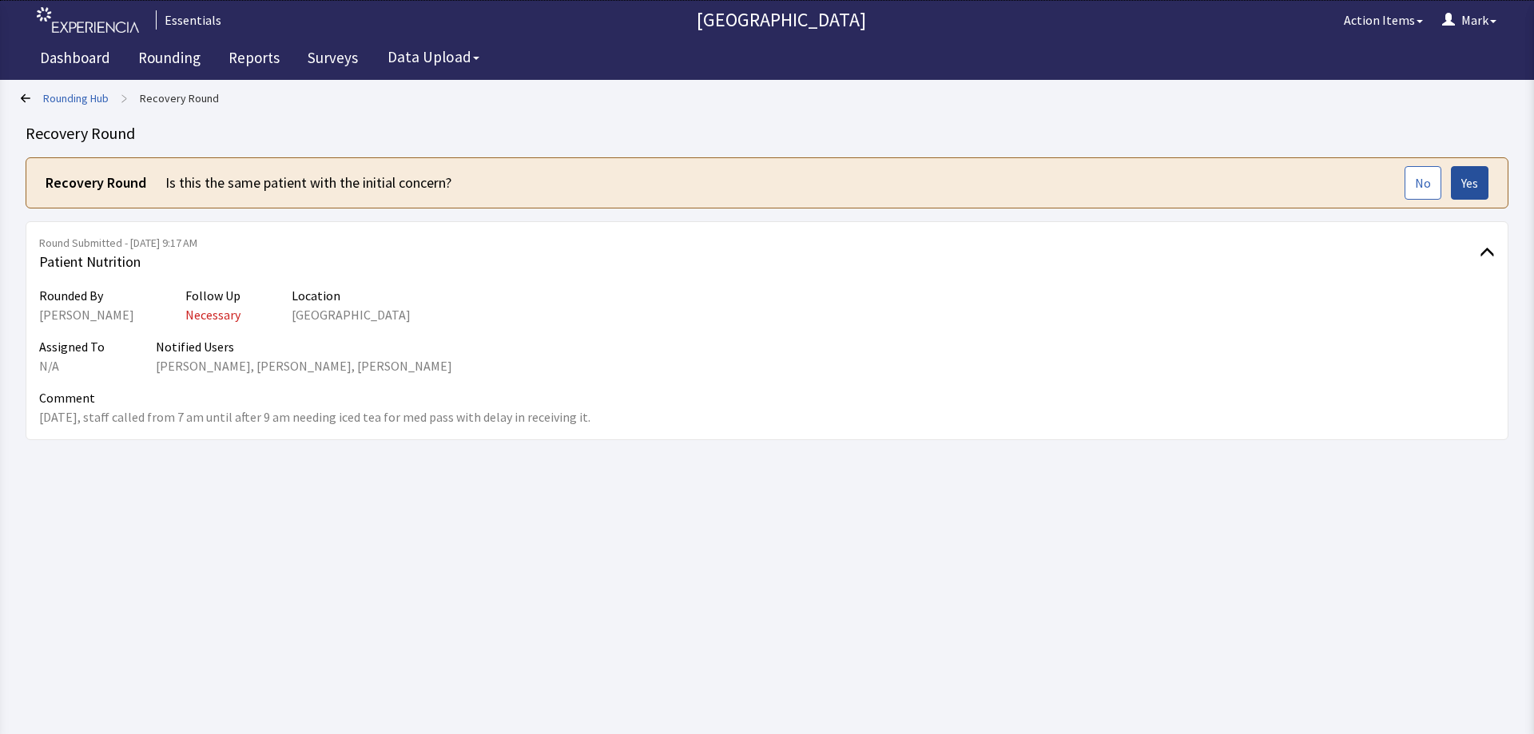
click at [1478, 181] on button "Yes" at bounding box center [1470, 183] width 38 height 34
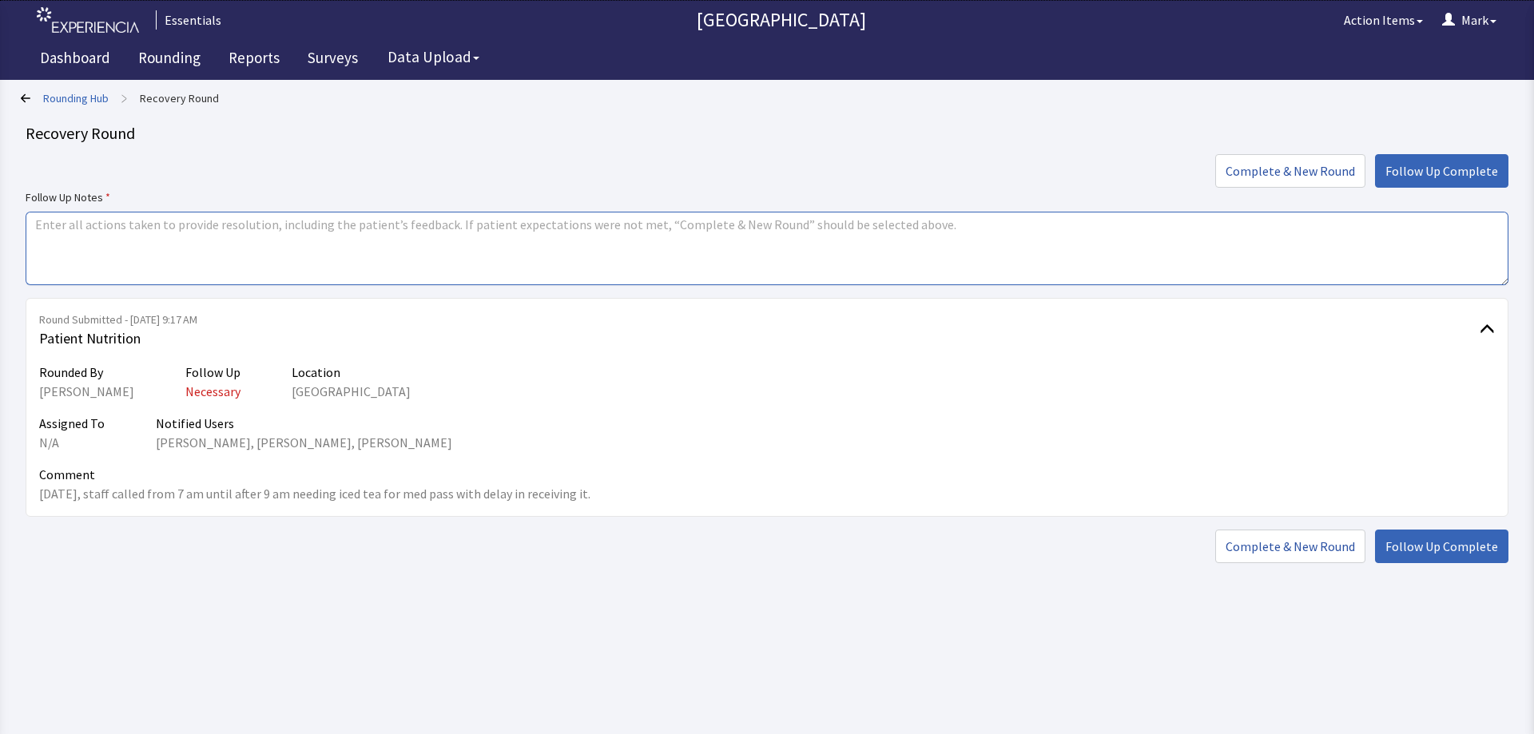
click at [504, 240] on textarea at bounding box center [767, 249] width 1483 height 74
click at [457, 221] on textarea at bounding box center [767, 249] width 1483 height 74
click at [271, 229] on textarea "Spoke with staff. While at times we can accomodate during meal period," at bounding box center [767, 249] width 1483 height 74
click at [519, 232] on textarea "Spoke with staff. While at times we can accommodate ASAP during meal period," at bounding box center [767, 249] width 1483 height 74
type textarea "Spoke with staff. While at times we can accommodate ASAP during meal period, so…"
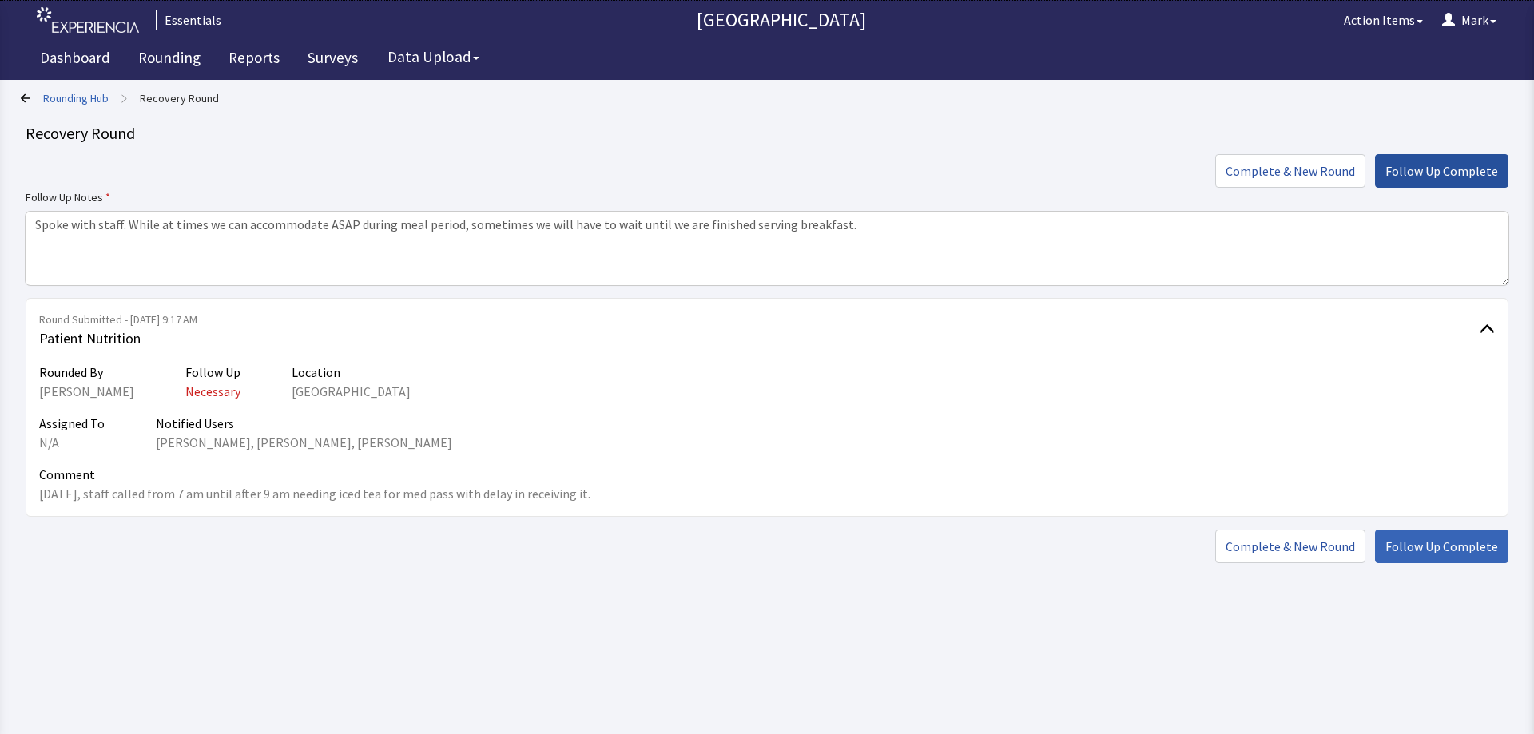
click at [1461, 165] on span "Follow Up Complete" at bounding box center [1441, 170] width 113 height 19
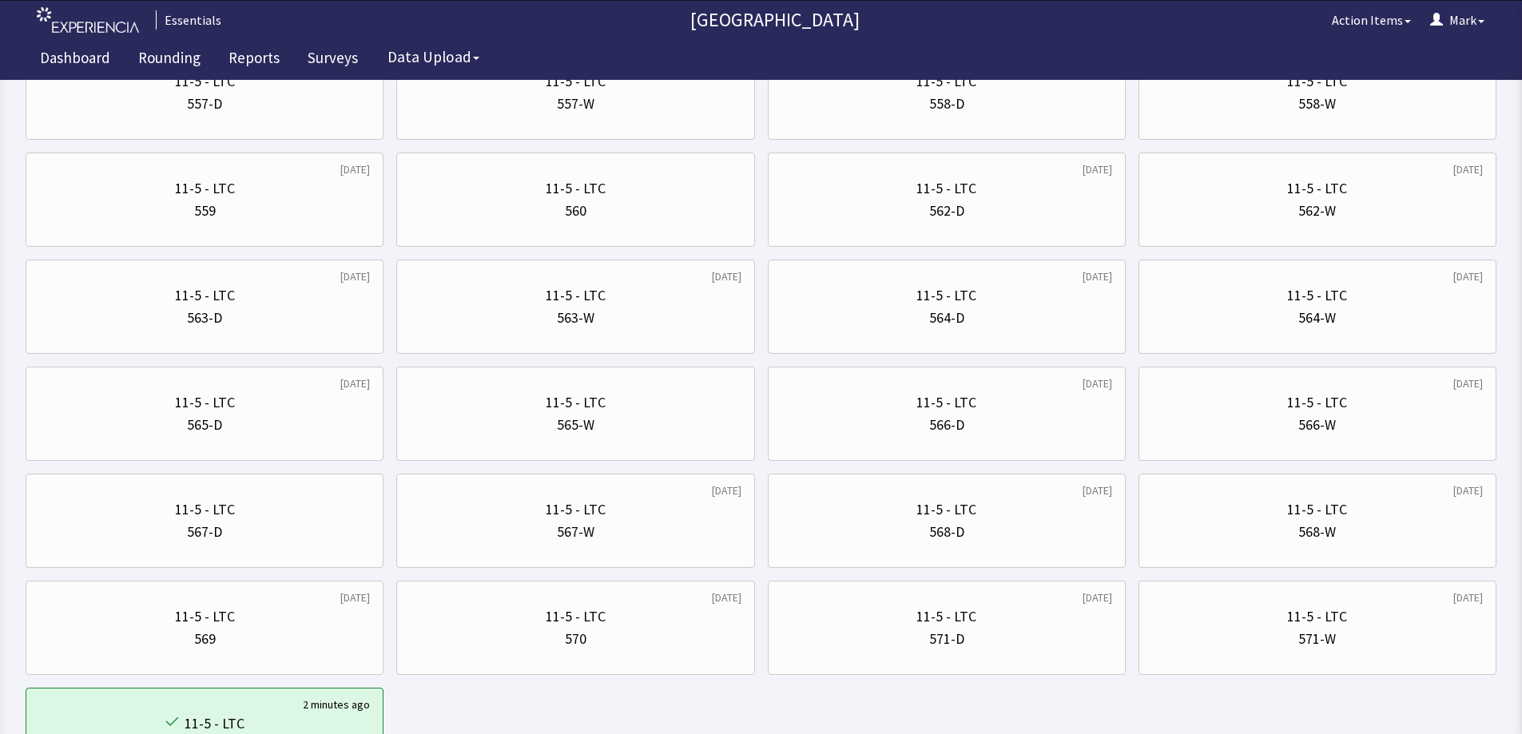
scroll to position [1278, 0]
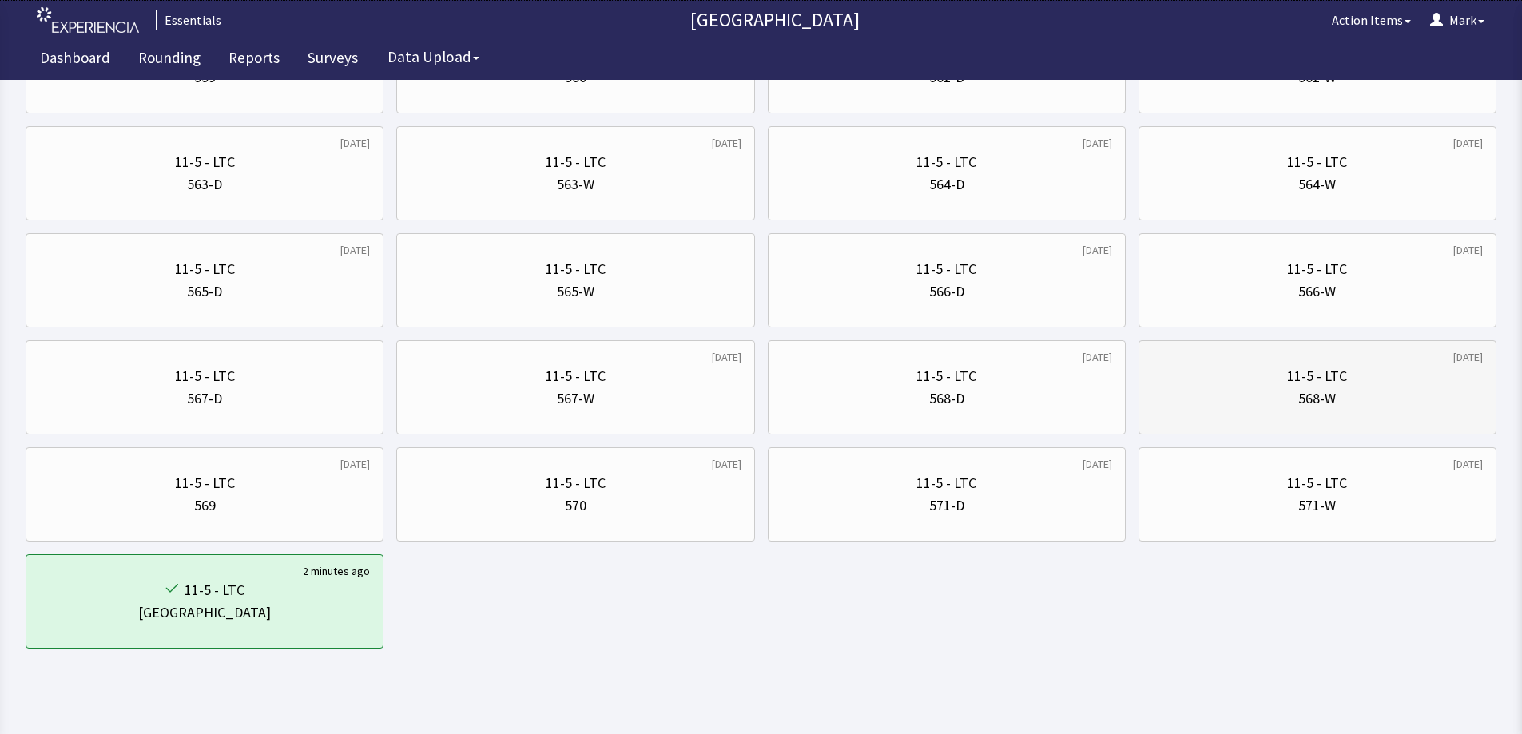
click at [1195, 404] on div "568-W" at bounding box center [1317, 399] width 331 height 22
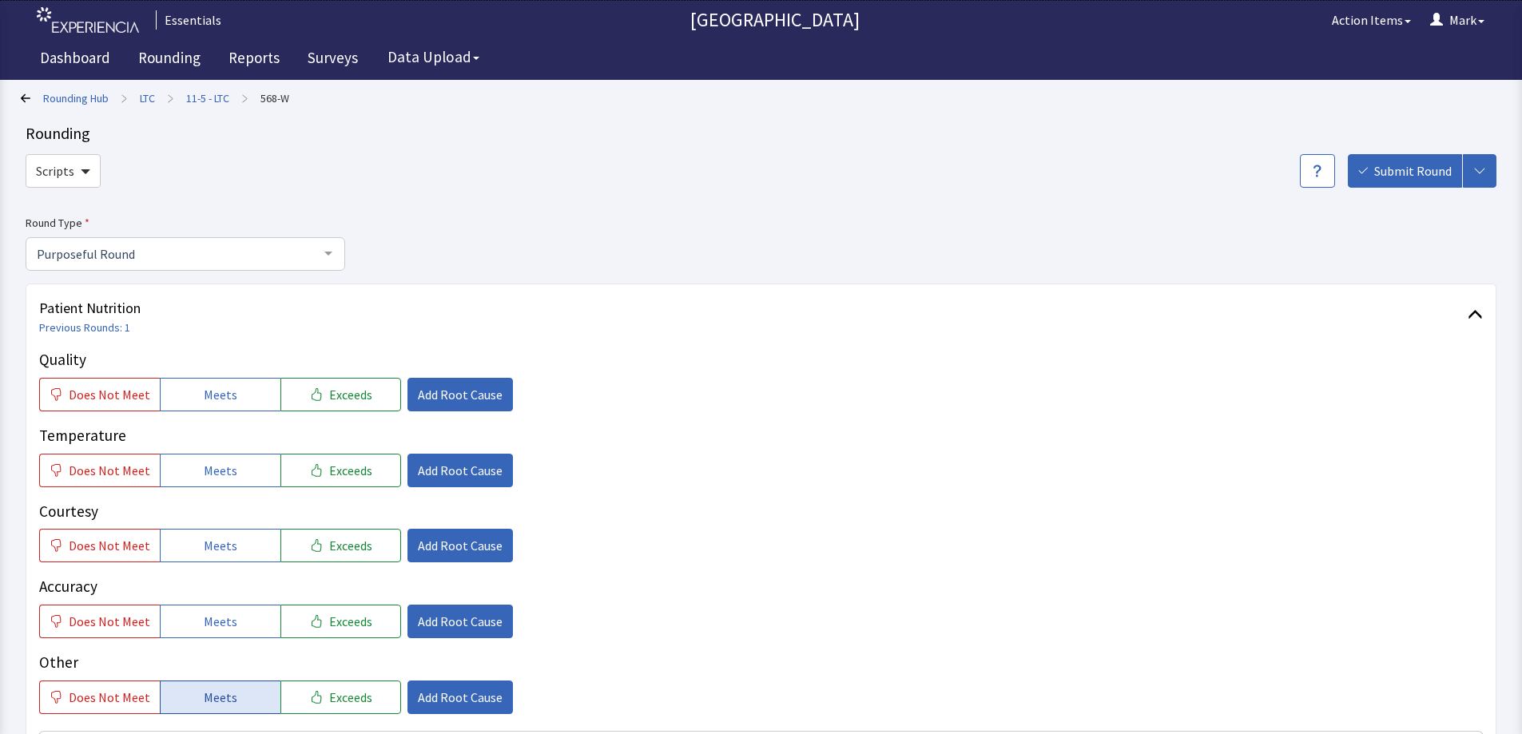
click at [224, 698] on span "Meets" at bounding box center [221, 697] width 34 height 19
click at [236, 639] on div "Quality Does Not Meet Meets Exceeds Add Root Cause Temperature Does Not Meet Me…" at bounding box center [761, 531] width 1444 height 366
click at [235, 630] on button "Meets" at bounding box center [220, 622] width 121 height 34
drag, startPoint x: 243, startPoint y: 551, endPoint x: 245, endPoint y: 494, distance: 57.6
click at [243, 551] on button "Meets" at bounding box center [220, 546] width 121 height 34
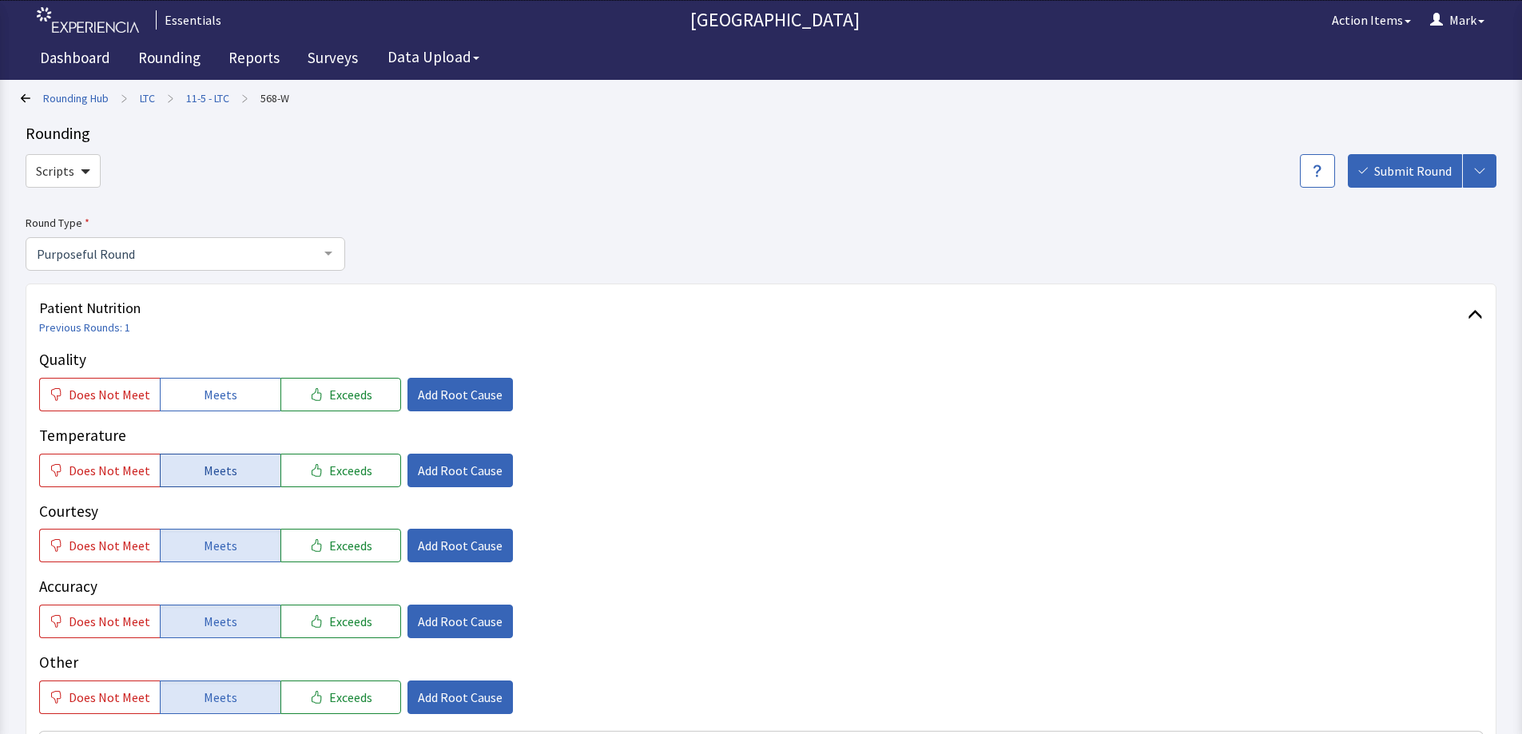
click at [242, 458] on button "Meets" at bounding box center [220, 471] width 121 height 34
click at [243, 385] on button "Meets" at bounding box center [220, 395] width 121 height 34
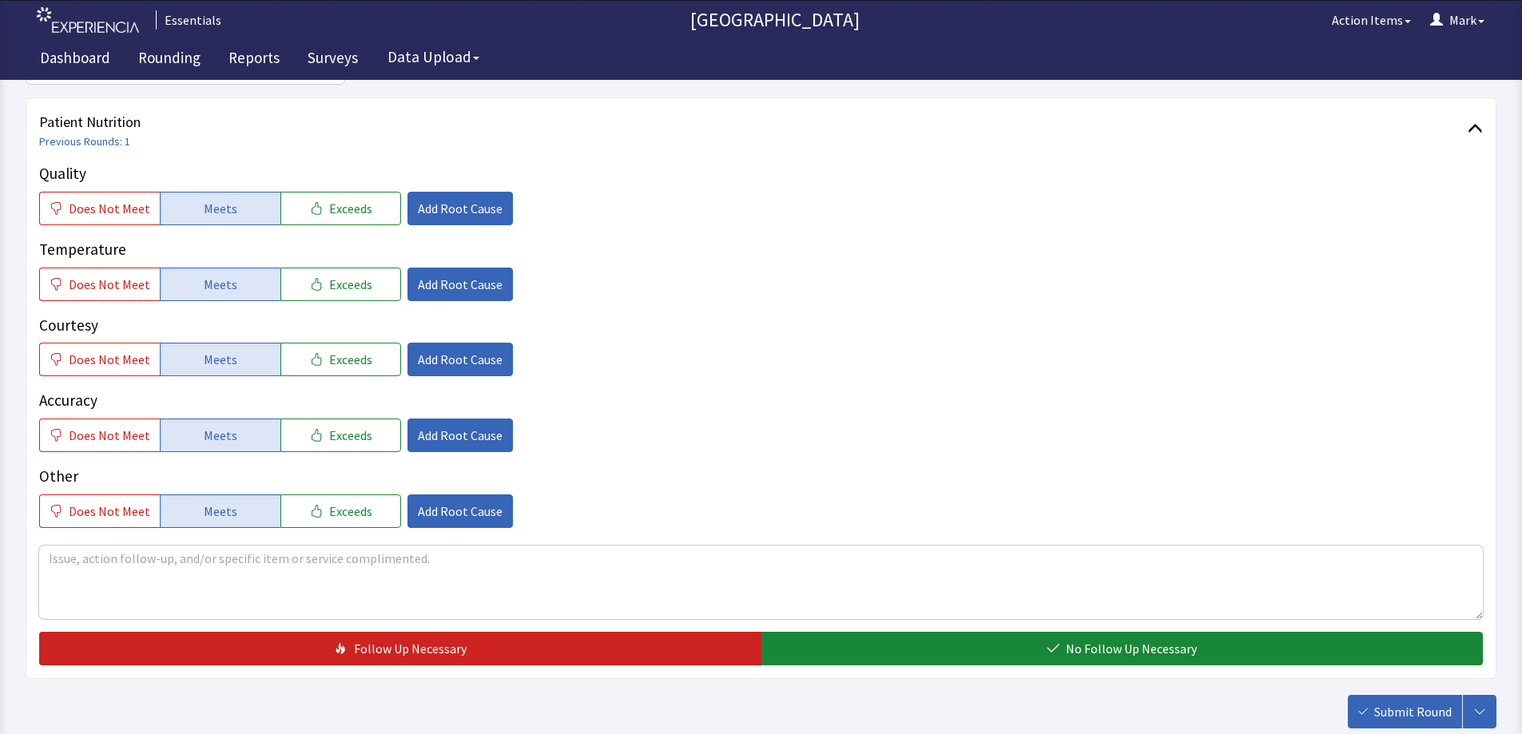
scroll to position [286, 0]
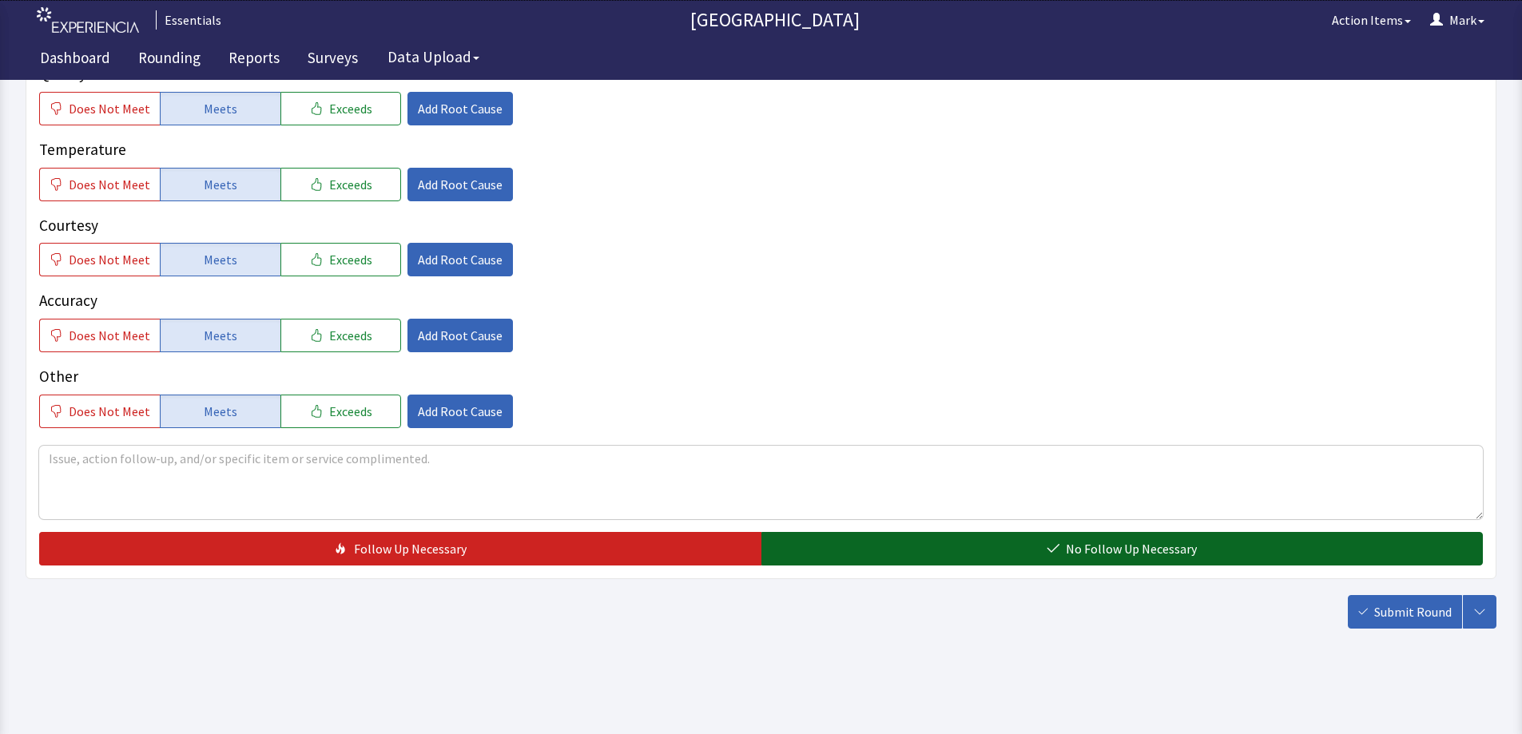
click at [1115, 540] on span "No Follow Up Necessary" at bounding box center [1131, 548] width 131 height 19
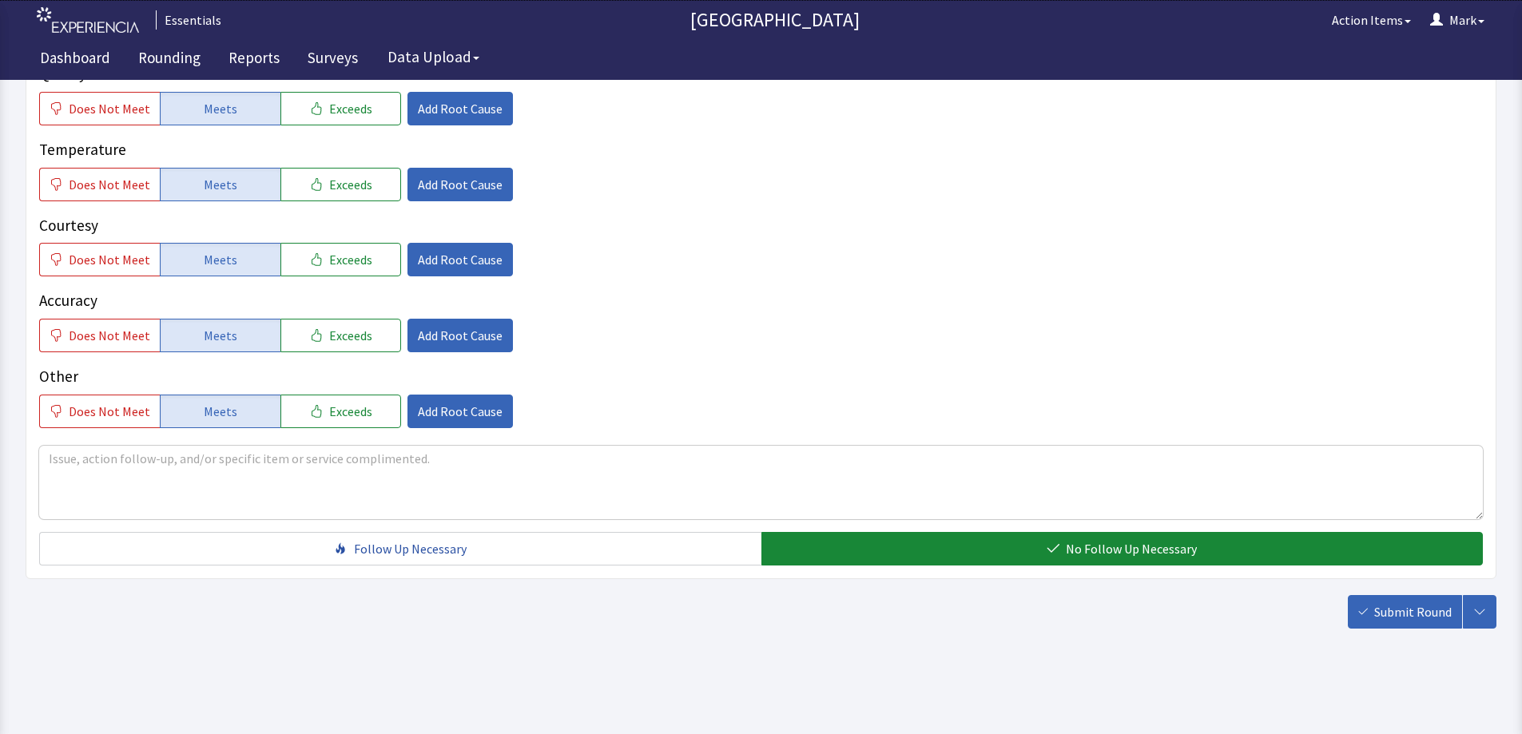
click at [1344, 604] on div "Submit Round Assign, Notify, & Submit Assign & Submit Notify & Submit Submit" at bounding box center [761, 612] width 1471 height 34
click at [1366, 603] on button "Submit Round" at bounding box center [1405, 612] width 114 height 34
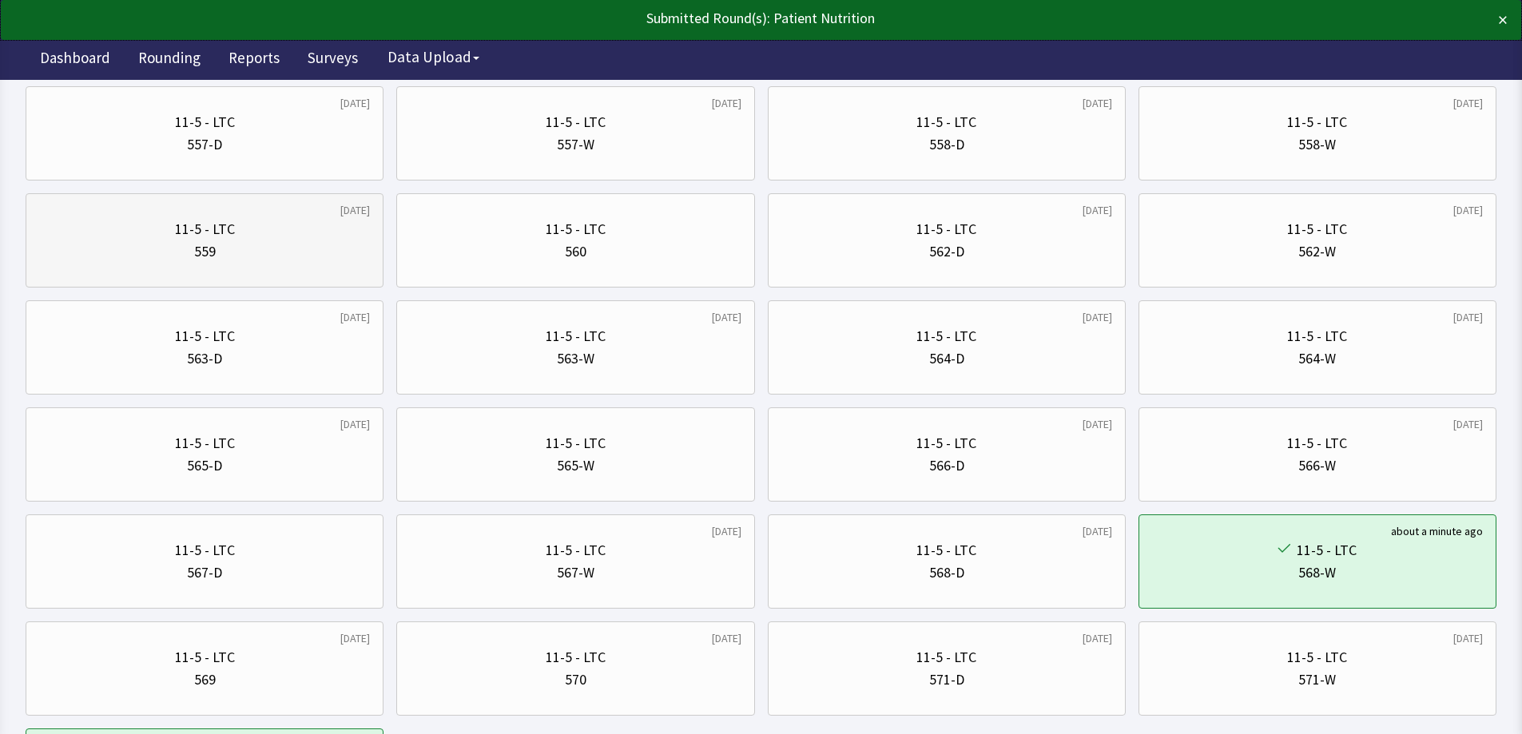
scroll to position [959, 0]
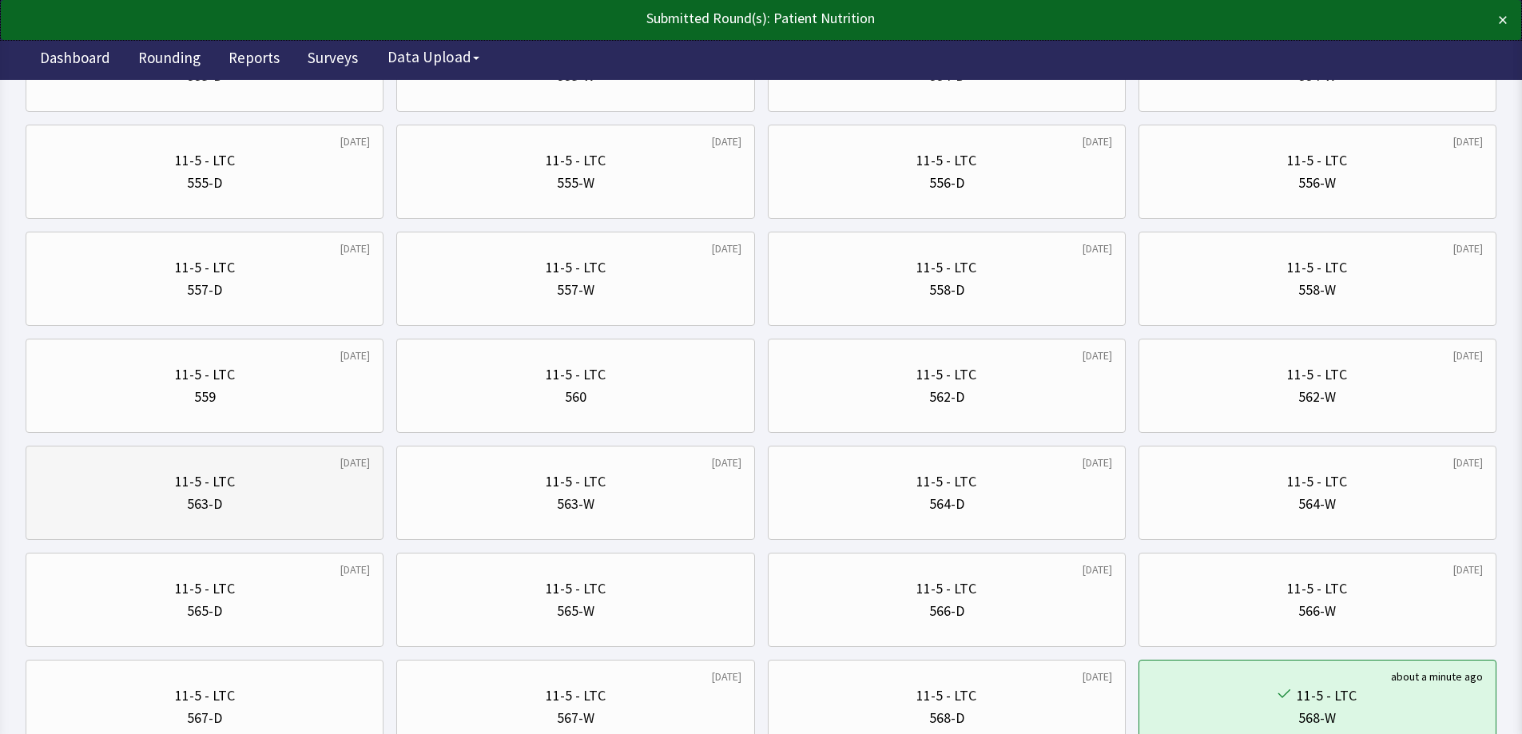
click at [271, 478] on div "11-5 - LTC" at bounding box center [204, 482] width 331 height 22
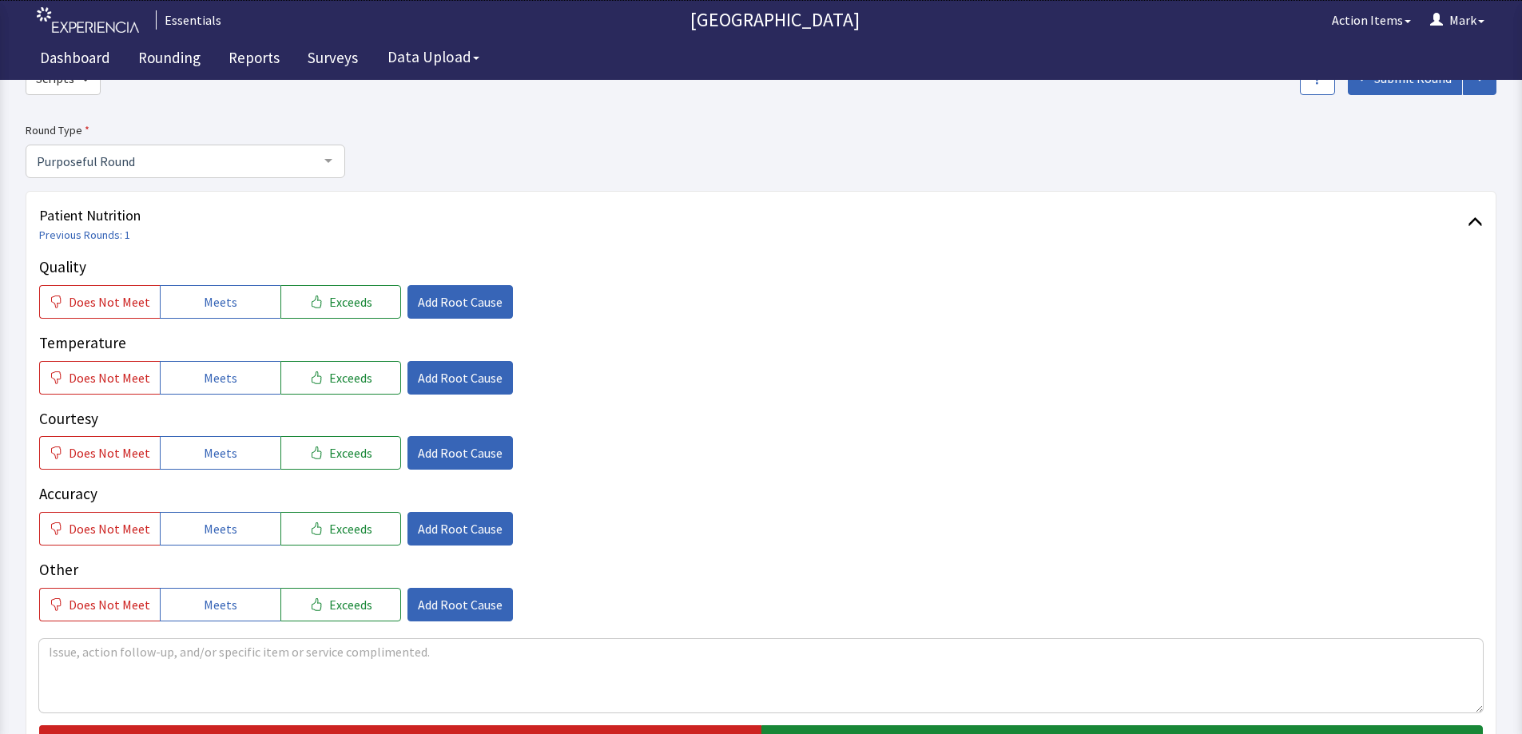
scroll to position [240, 0]
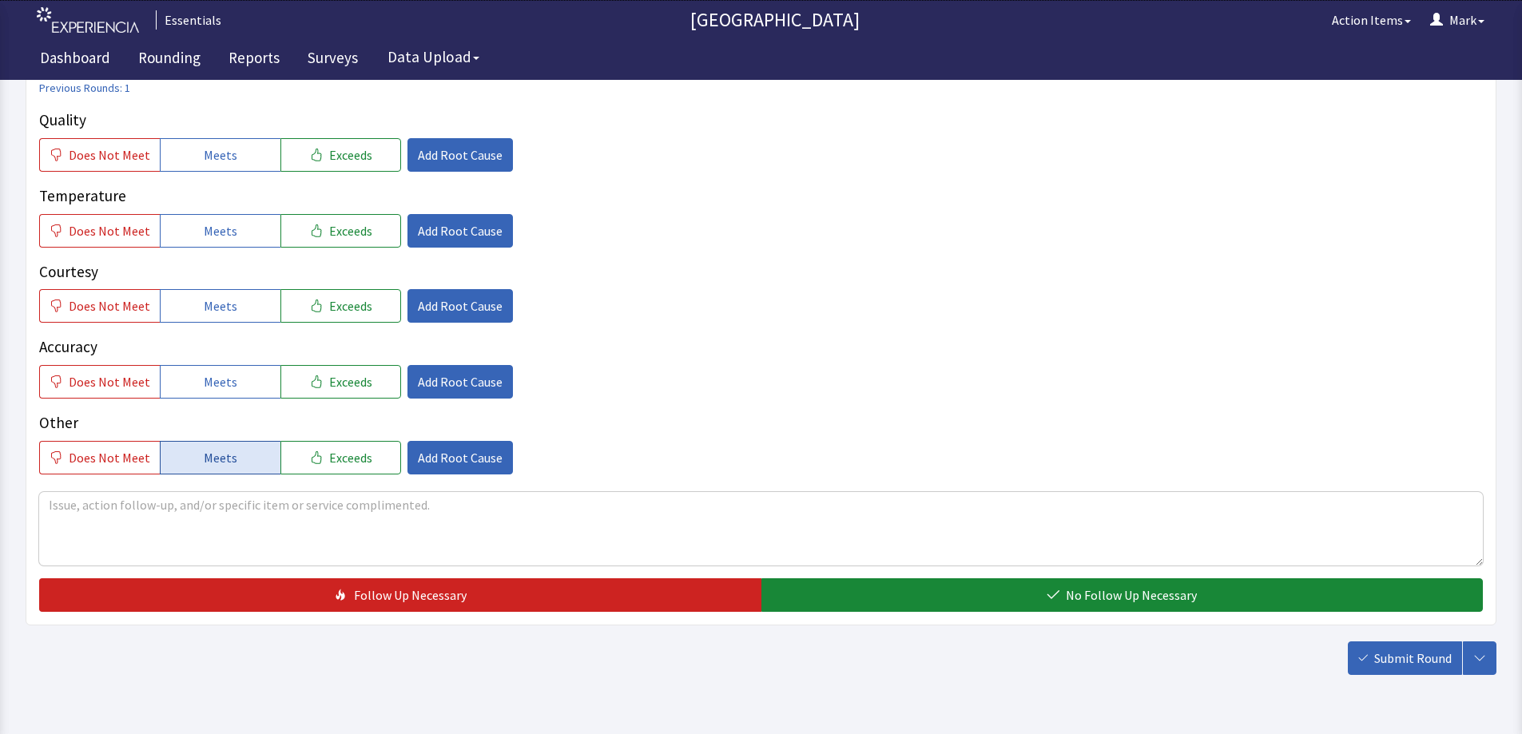
drag, startPoint x: 201, startPoint y: 458, endPoint x: 242, endPoint y: 354, distance: 111.6
click at [204, 456] on span "Meets" at bounding box center [221, 457] width 34 height 19
click at [242, 352] on p "Accuracy" at bounding box center [761, 347] width 1444 height 23
click at [228, 374] on span "Meets" at bounding box center [221, 381] width 34 height 19
click at [244, 303] on button "Meets" at bounding box center [220, 306] width 121 height 34
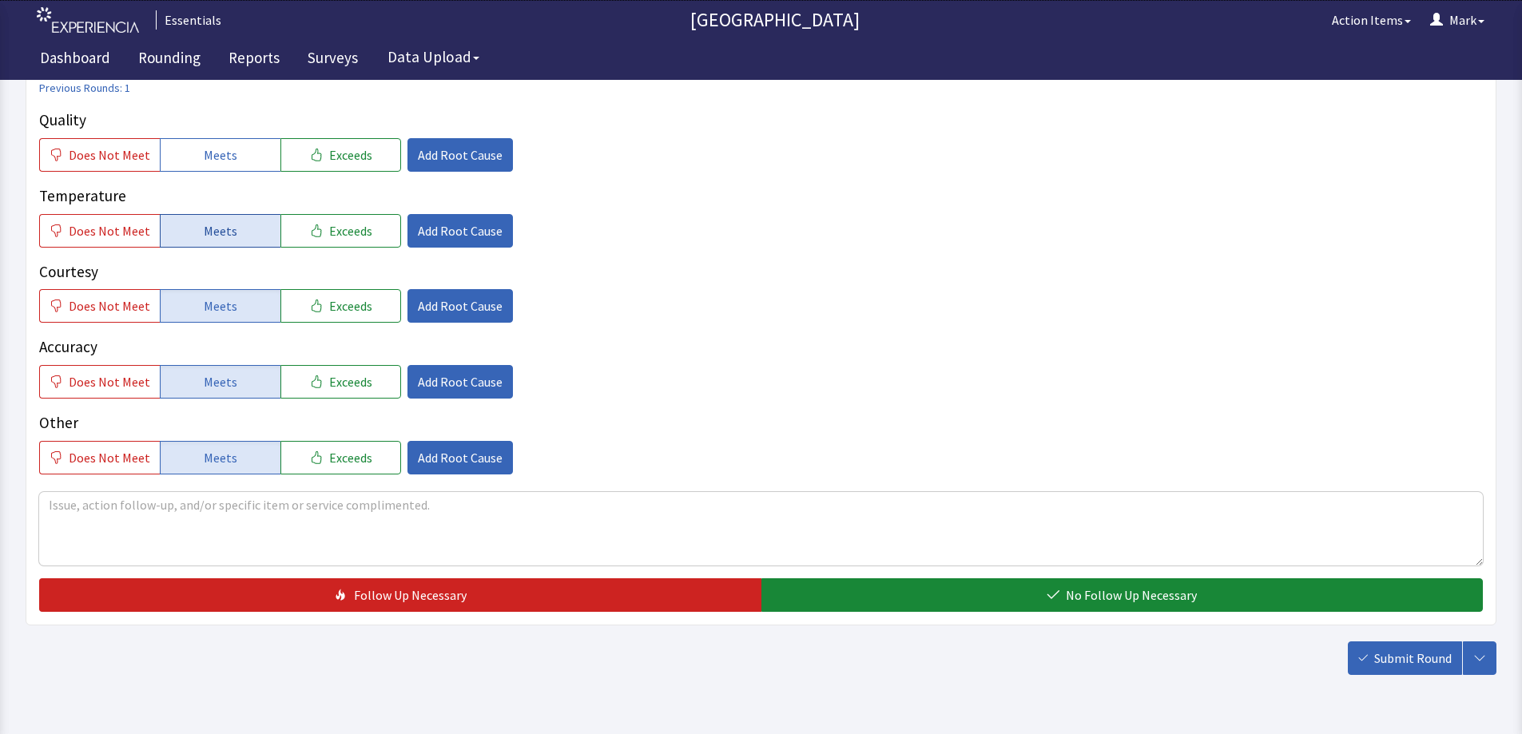
click at [239, 236] on button "Meets" at bounding box center [220, 231] width 121 height 34
click at [225, 158] on span "Meets" at bounding box center [221, 154] width 34 height 19
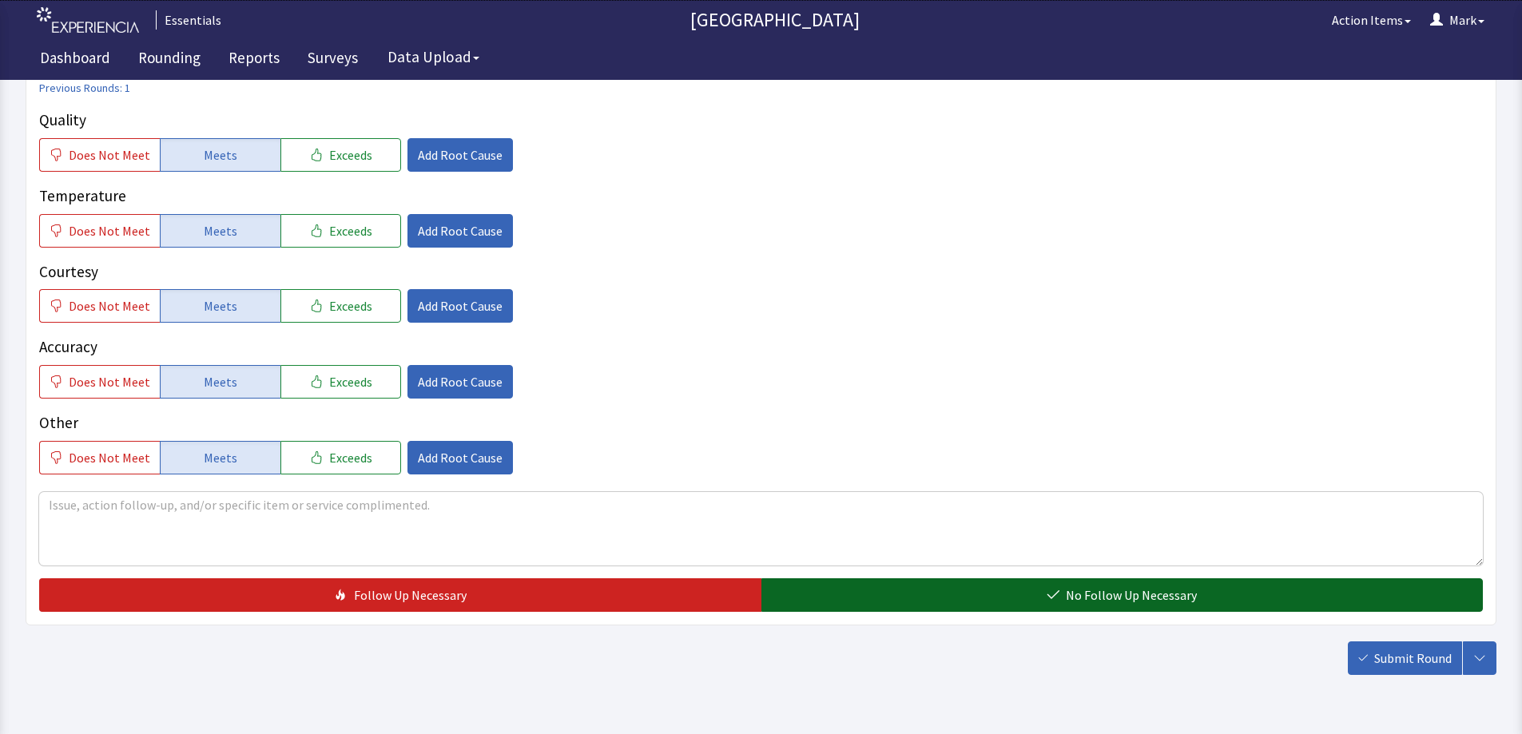
click at [1040, 586] on button "No Follow Up Necessary" at bounding box center [1122, 595] width 722 height 34
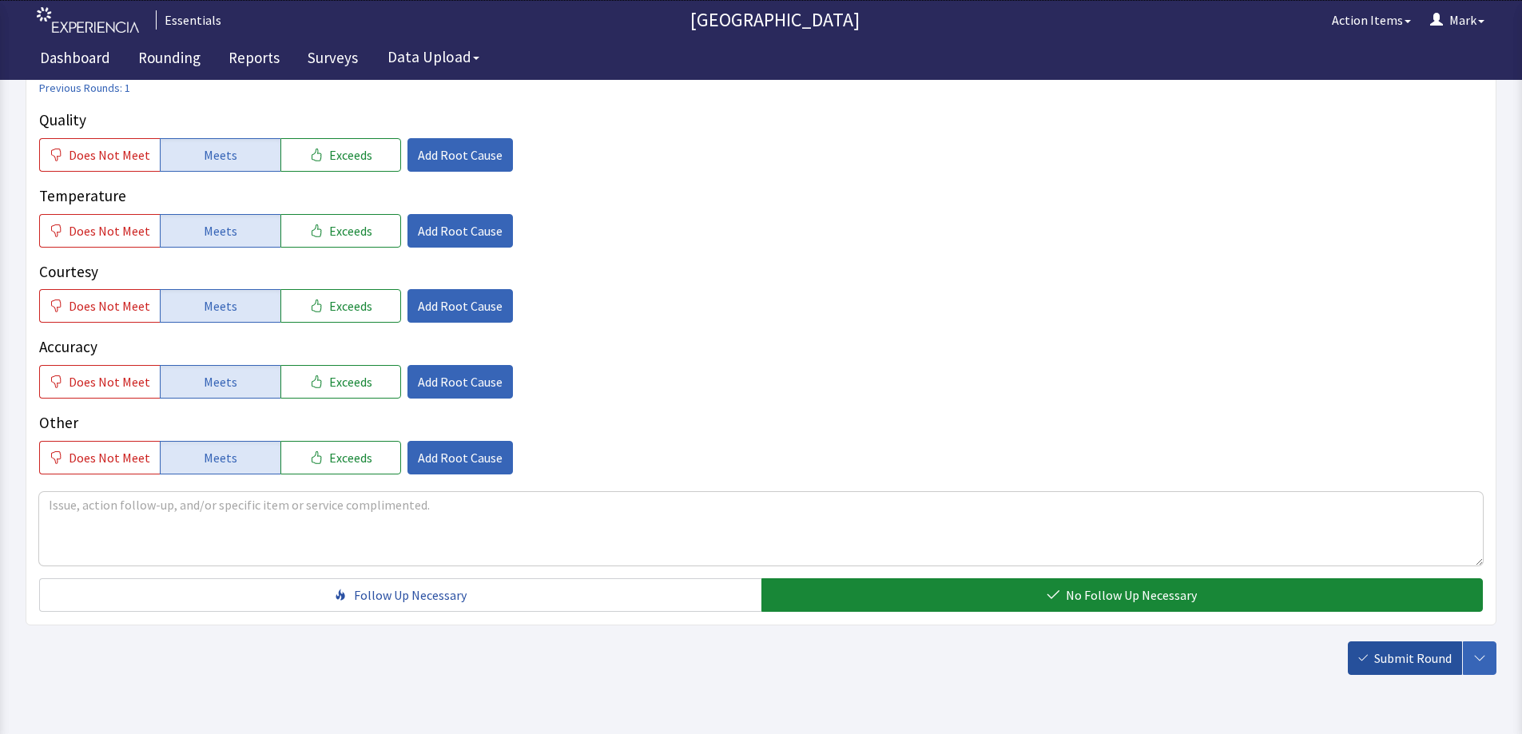
click at [1415, 662] on span "Submit Round" at bounding box center [1413, 658] width 78 height 19
